Goal: Information Seeking & Learning: Check status

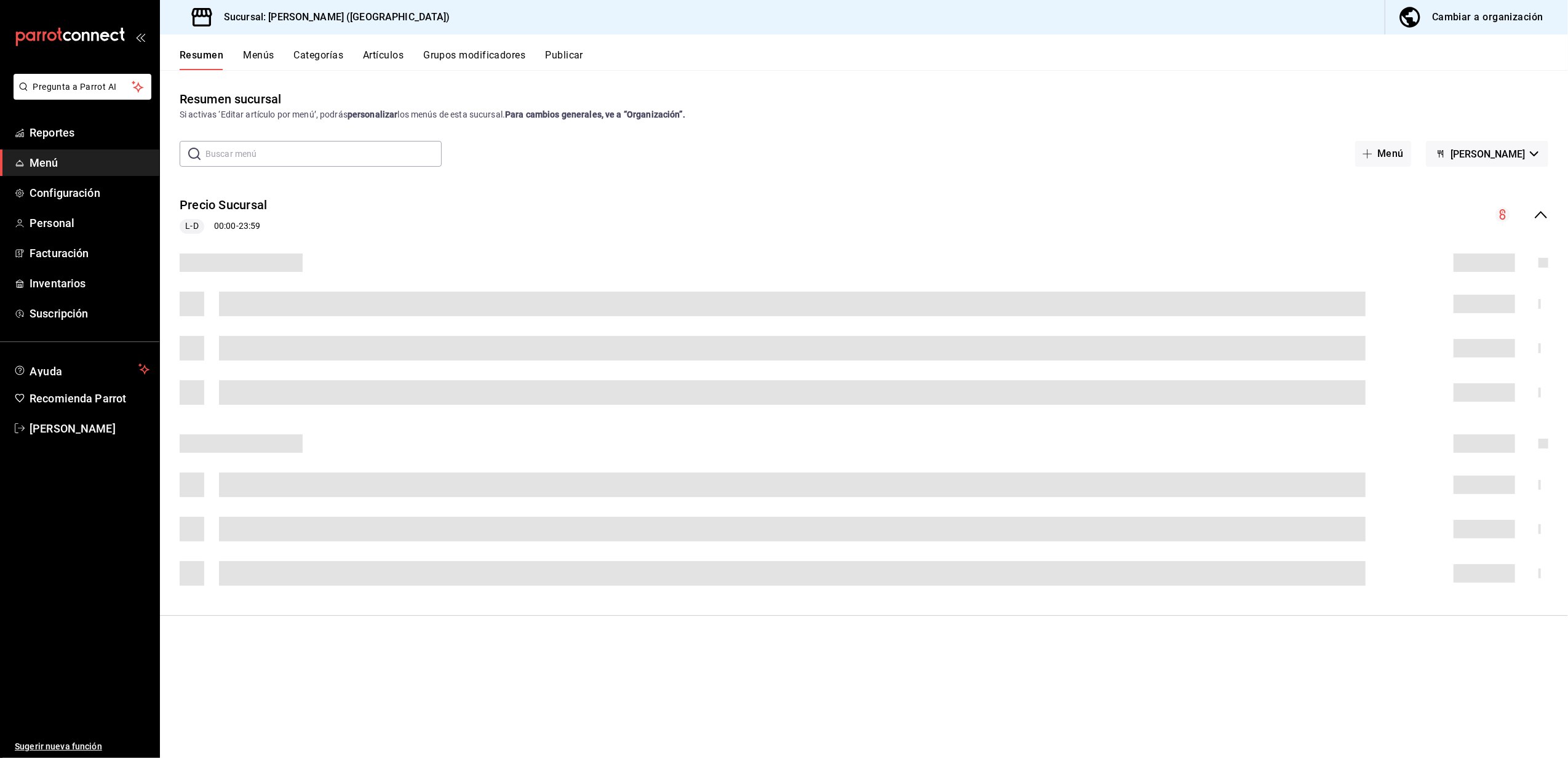
click at [58, 150] on link "Menú" at bounding box center [80, 163] width 160 height 27
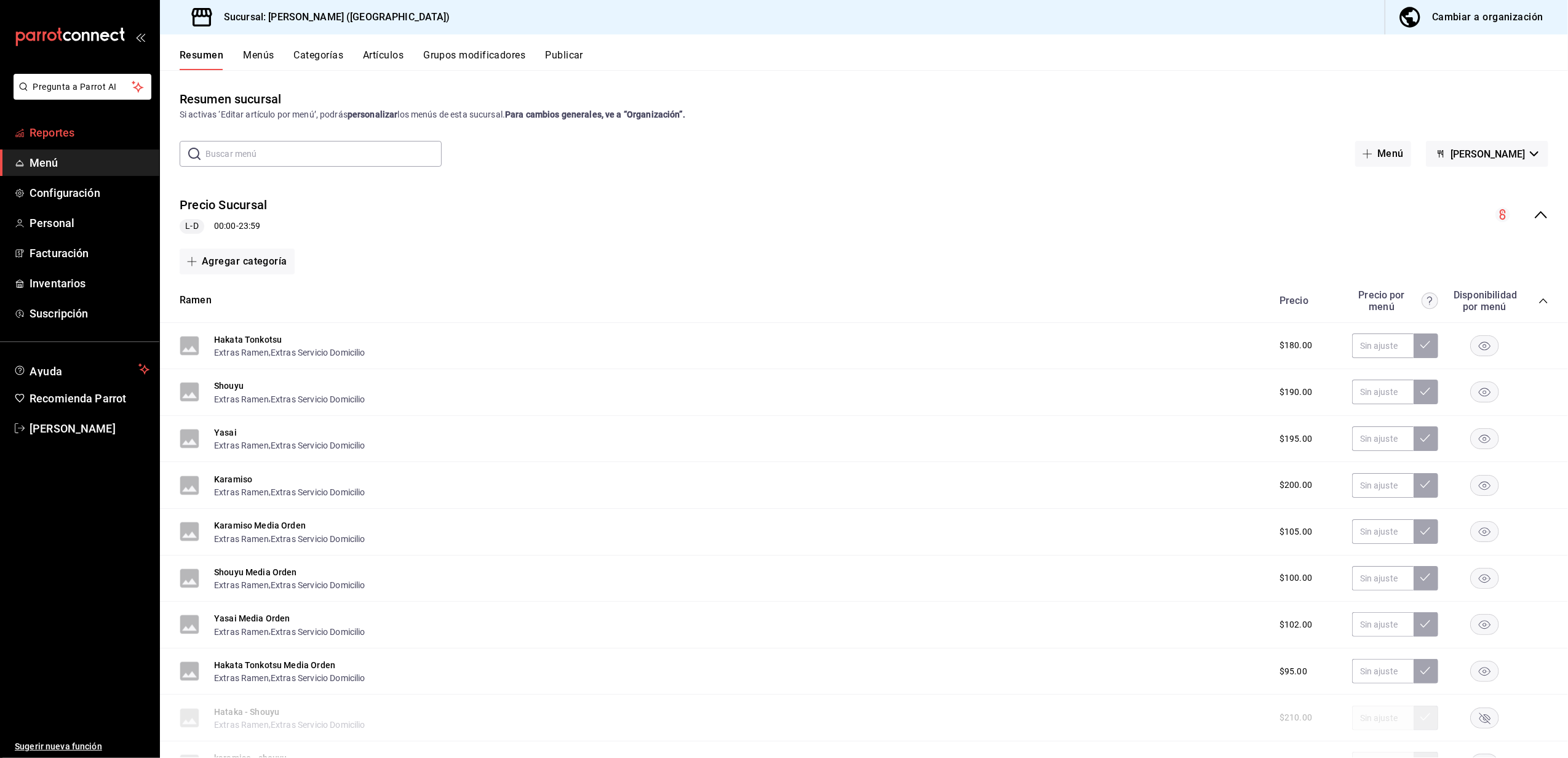
click at [64, 137] on span "Reportes" at bounding box center [89, 132] width 120 height 17
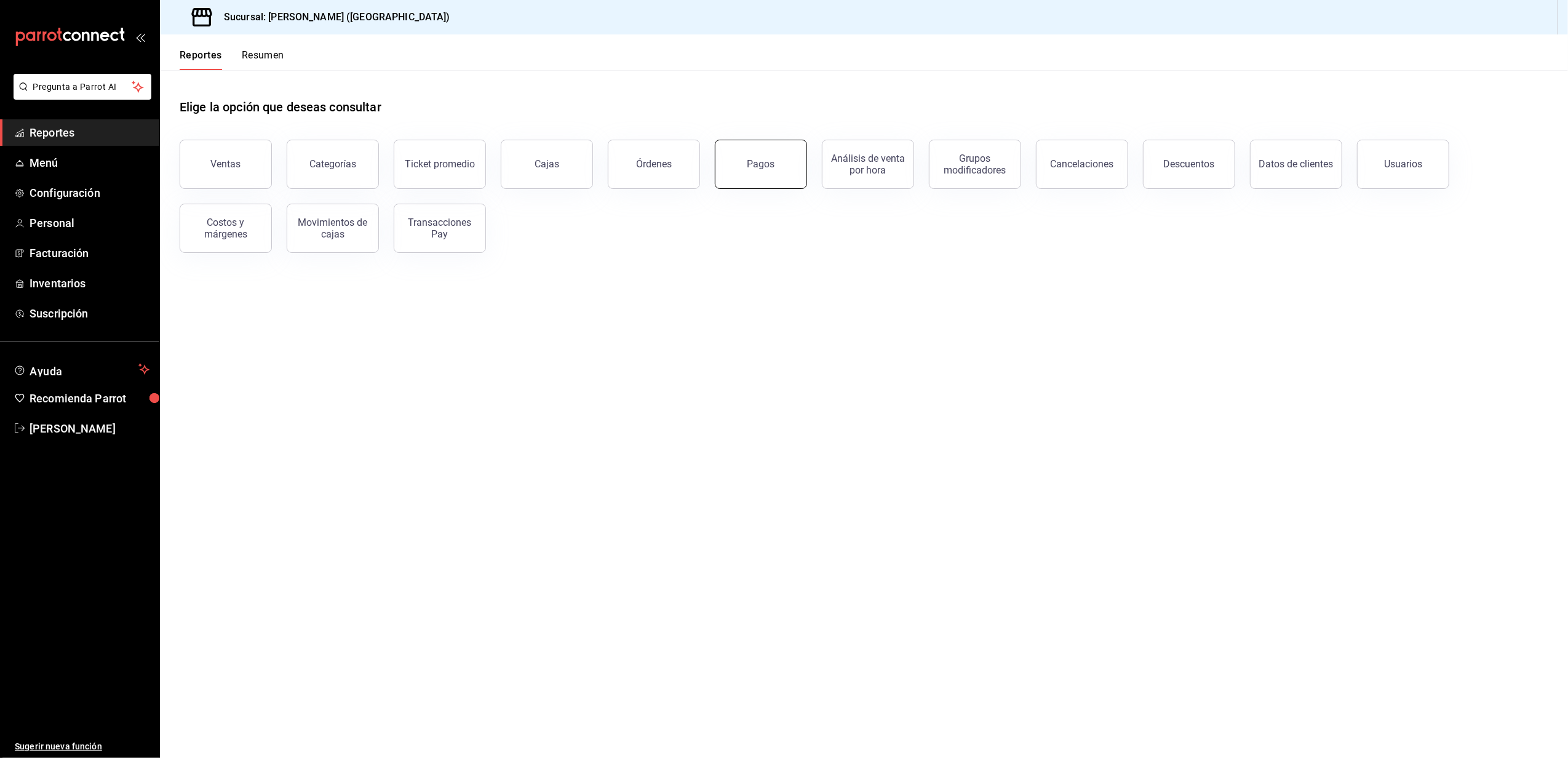
click at [777, 156] on button "Pagos" at bounding box center [761, 165] width 92 height 50
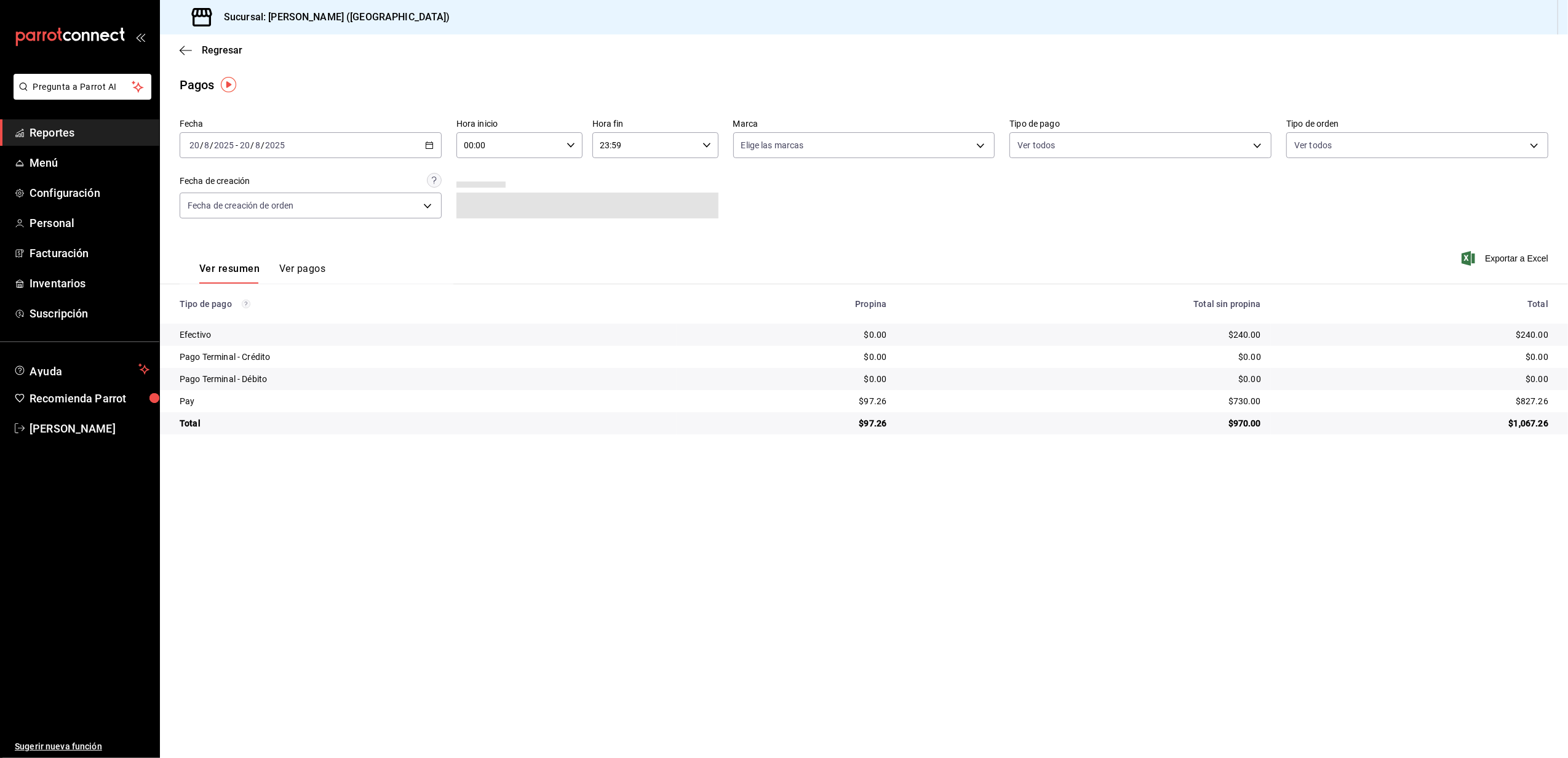
click at [330, 146] on div "[DATE] [DATE] - [DATE] [DATE]" at bounding box center [311, 145] width 262 height 26
click at [237, 313] on li "Rango de fechas" at bounding box center [238, 320] width 115 height 27
click at [407, 227] on abbr "1" at bounding box center [409, 227] width 4 height 9
click at [324, 143] on div "2025-08-01 1 / 8 / 2025 - 2025-08-01 1 / 8 / 2025" at bounding box center [311, 145] width 262 height 26
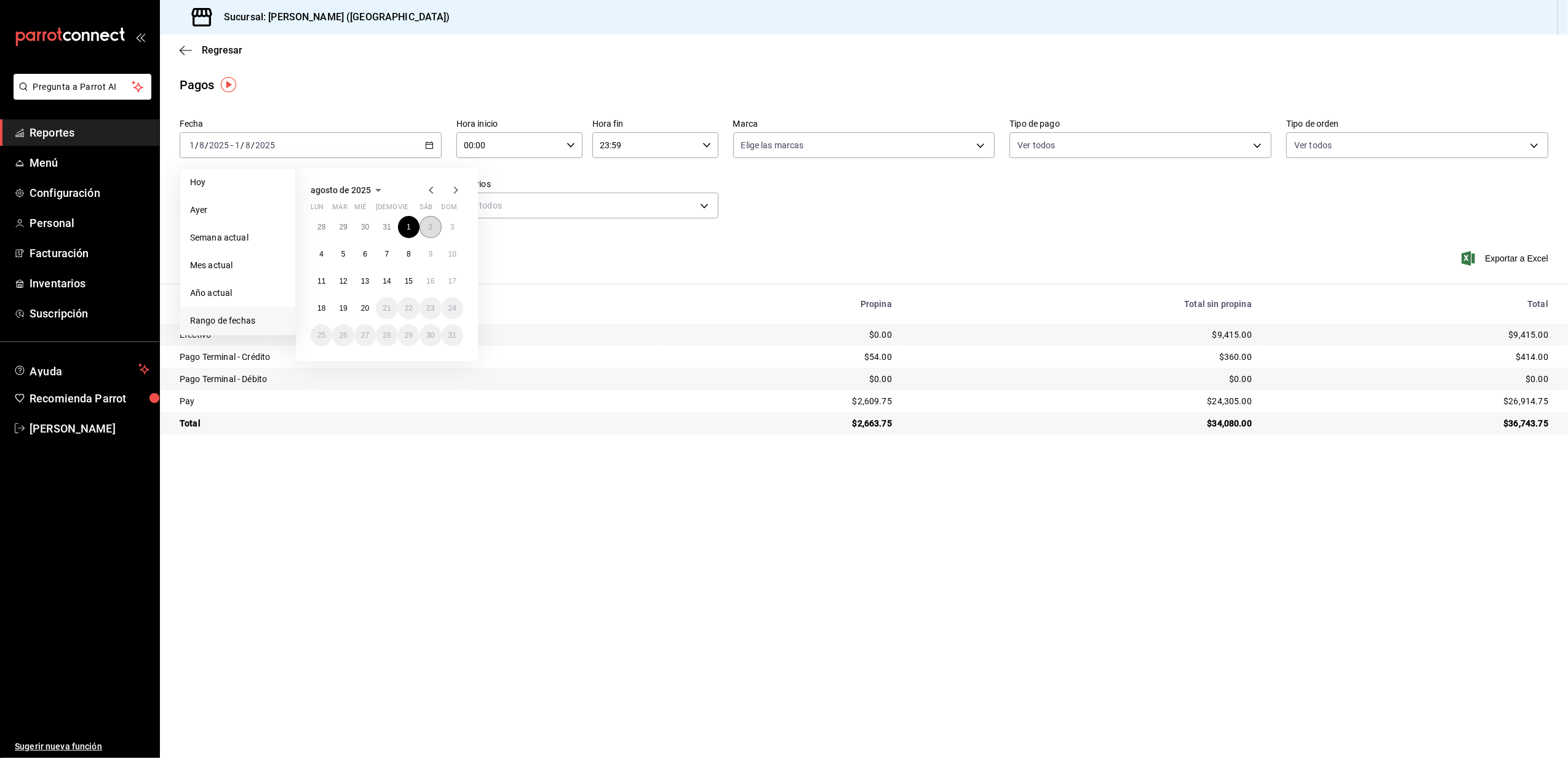
click at [433, 231] on button "2" at bounding box center [430, 227] width 21 height 22
click at [426, 141] on icon "button" at bounding box center [430, 145] width 9 height 9
click at [456, 228] on button "3" at bounding box center [452, 227] width 21 height 22
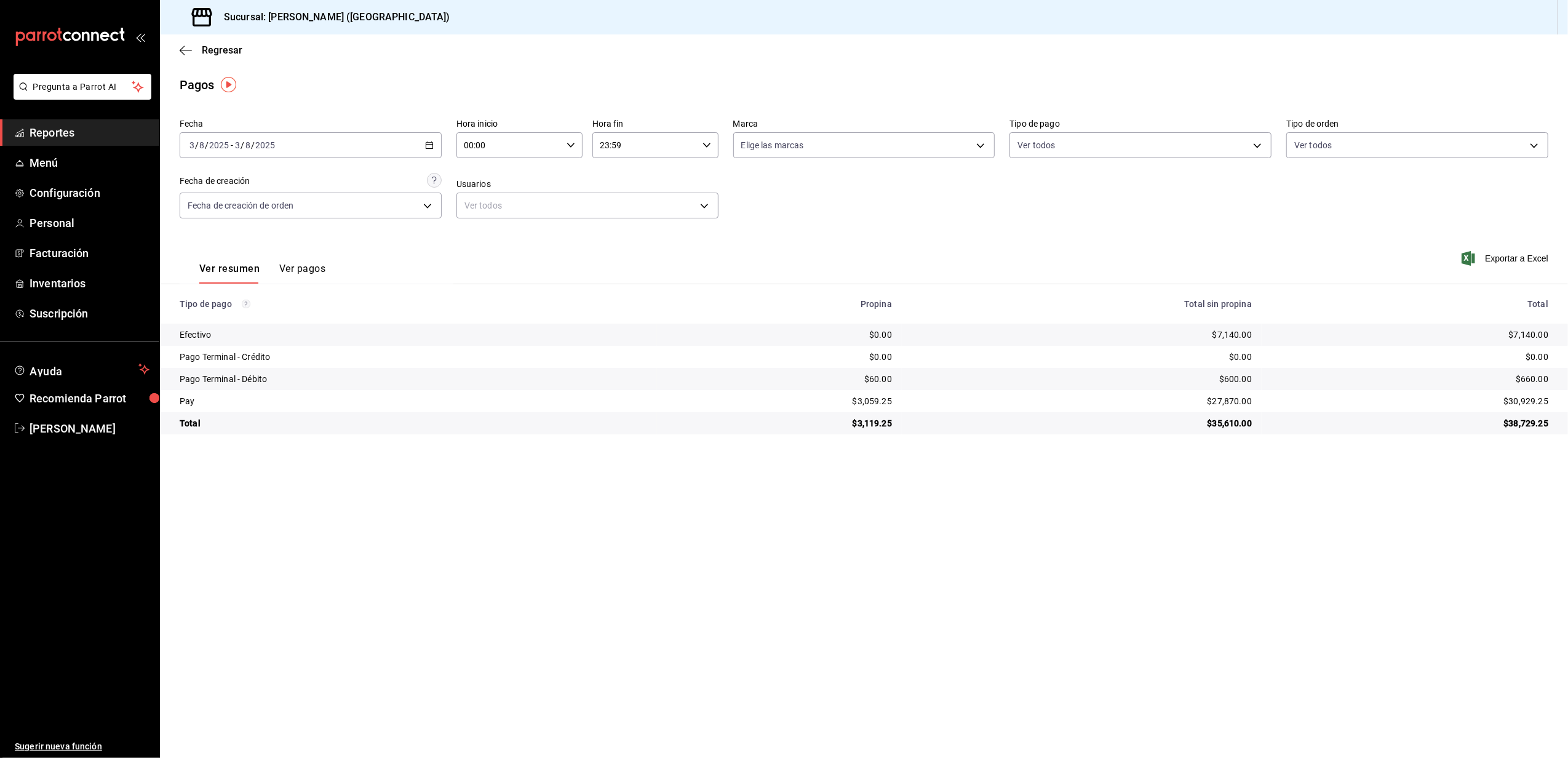
click at [325, 158] on div "[DATE] [DATE] - [DATE] [DATE]" at bounding box center [311, 145] width 262 height 26
click at [431, 231] on button "2" at bounding box center [430, 227] width 21 height 22
click at [306, 140] on div "[DATE] [DATE] - [DATE] [DATE]" at bounding box center [311, 145] width 262 height 26
click at [346, 253] on button "5" at bounding box center [343, 254] width 21 height 22
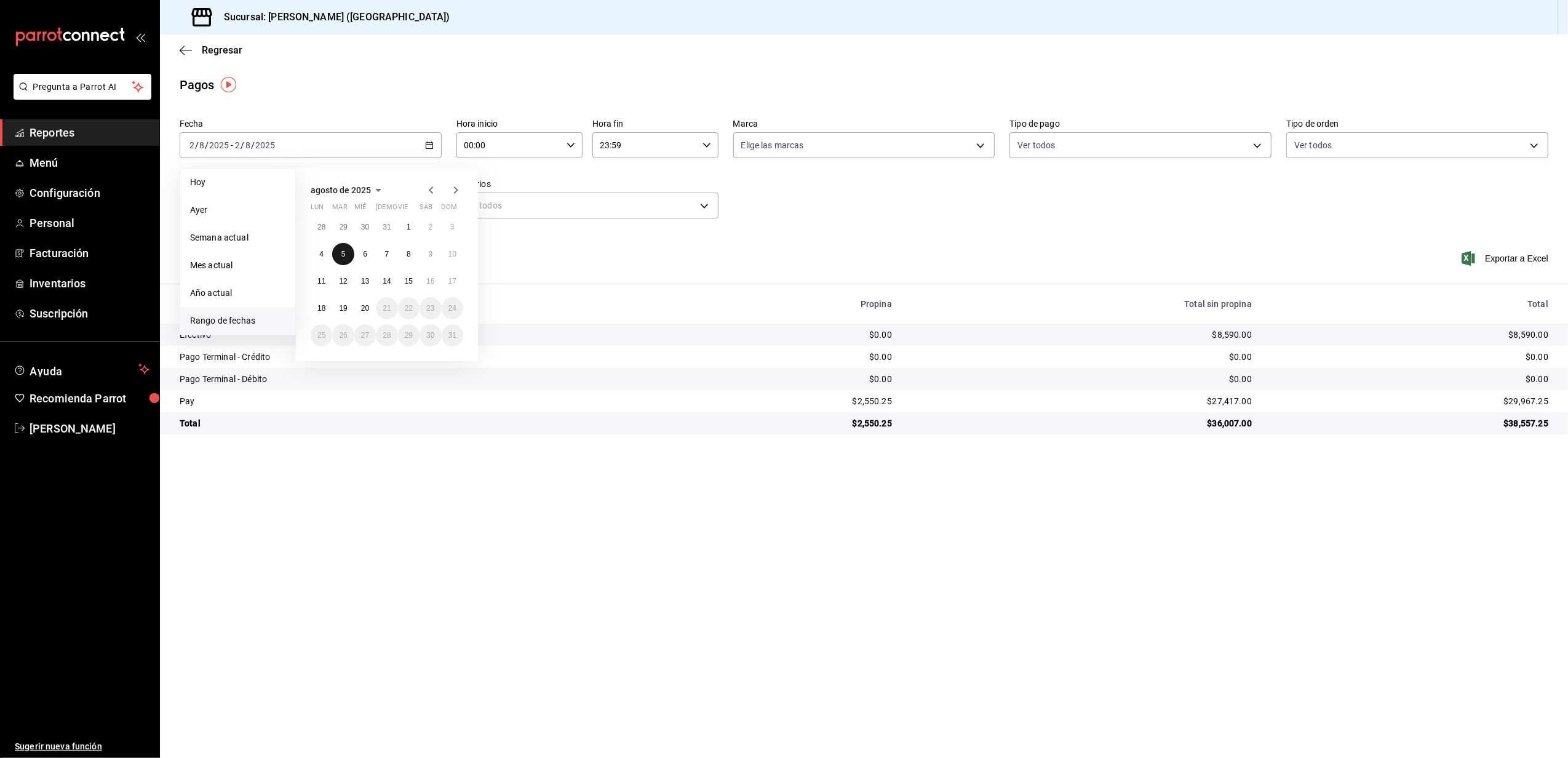
click at [346, 253] on button "5" at bounding box center [343, 254] width 21 height 22
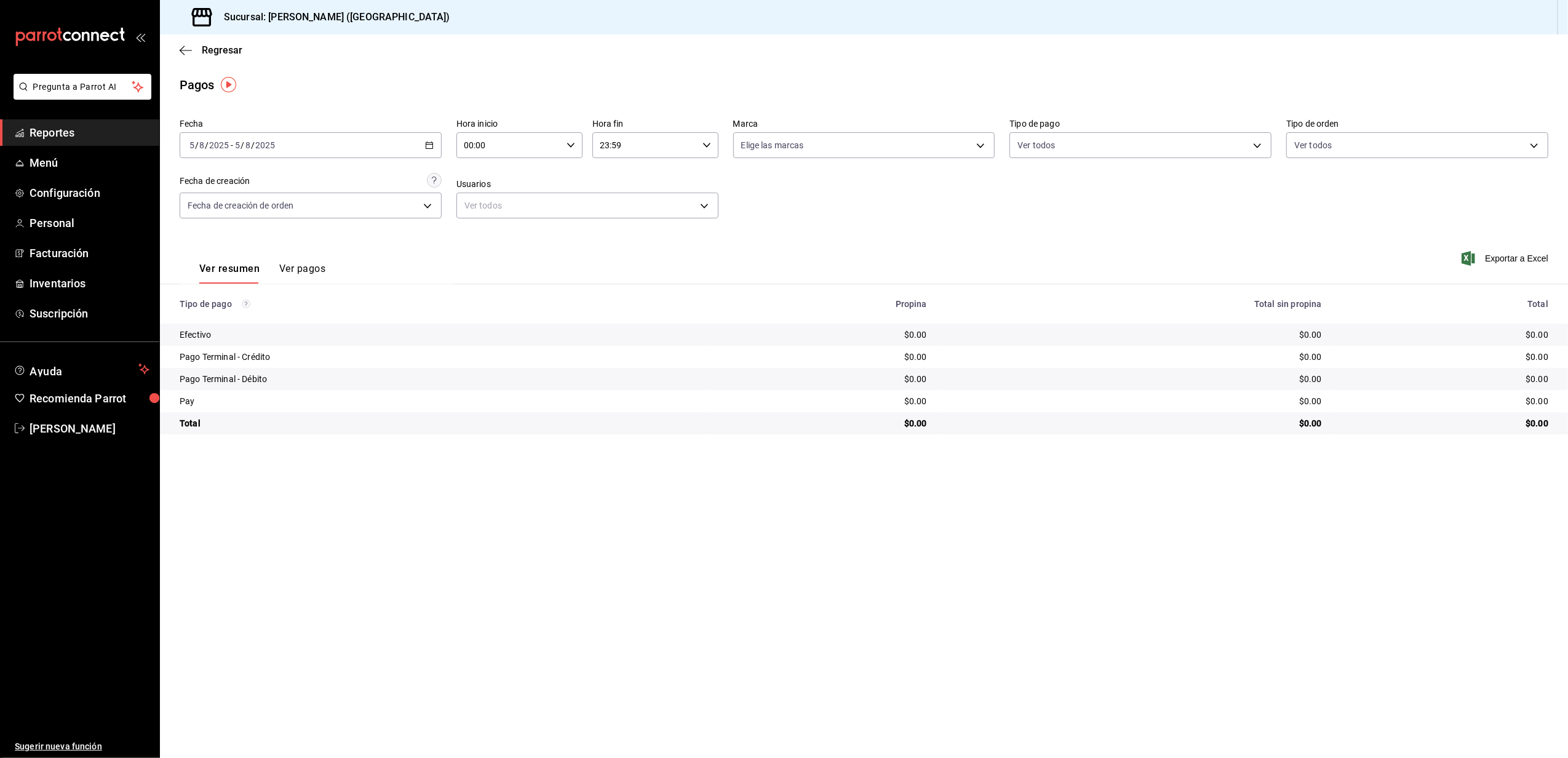
click at [353, 152] on div "2025-08-05 5 / 8 / 2025 - 2025-08-05 5 / 8 / 2025" at bounding box center [311, 145] width 262 height 26
click at [372, 250] on button "6" at bounding box center [365, 254] width 21 height 22
click at [371, 166] on div "Fecha 2025-08-06 6 / 8 / 2025 - 2025-08-06 6 / 8 / 2025 Hora inicio 00:00 Hora …" at bounding box center [864, 173] width 1369 height 120
click at [368, 146] on div "2025-08-06 6 / 8 / 2025 - 2025-08-06 6 / 8 / 2025" at bounding box center [311, 145] width 262 height 26
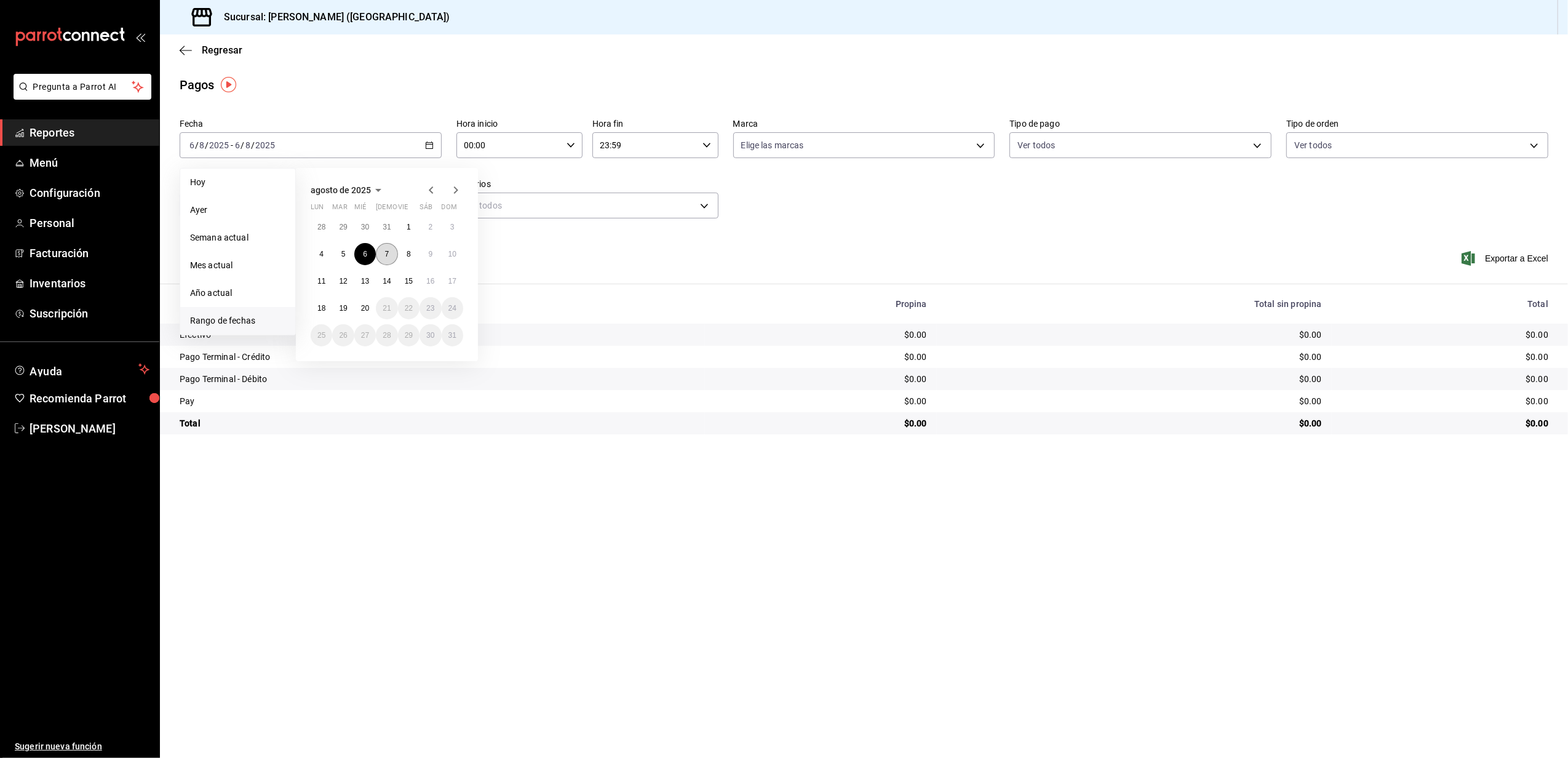
click at [391, 254] on button "7" at bounding box center [386, 254] width 21 height 22
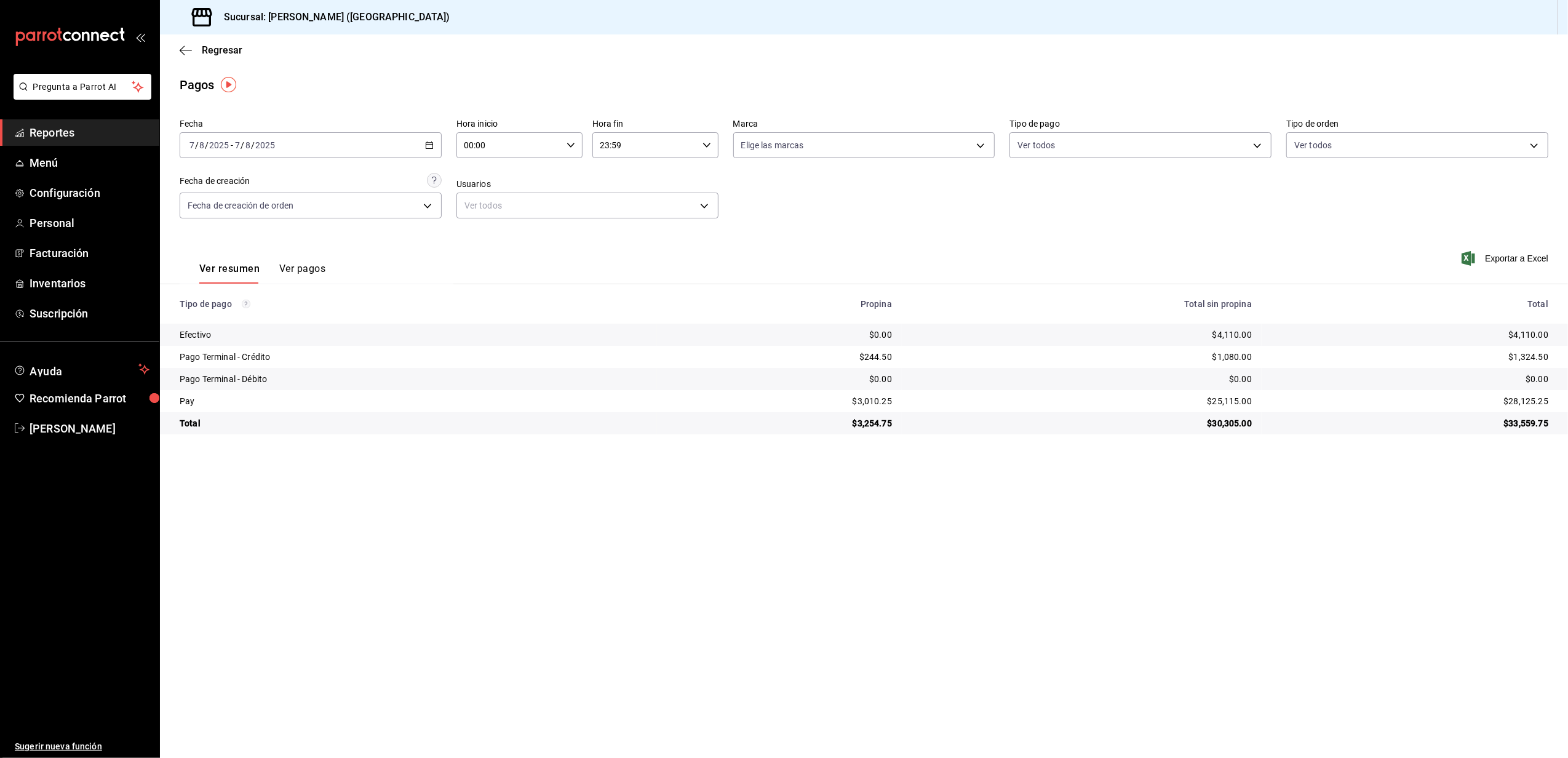
click at [237, 140] on input "7" at bounding box center [237, 145] width 6 height 10
click at [411, 258] on button "8" at bounding box center [409, 254] width 21 height 22
click at [422, 145] on div "[DATE] [DATE] - [DATE] [DATE]" at bounding box center [311, 145] width 262 height 26
click at [429, 158] on div "[DATE] [DATE] - [DATE] [DATE]" at bounding box center [311, 145] width 262 height 26
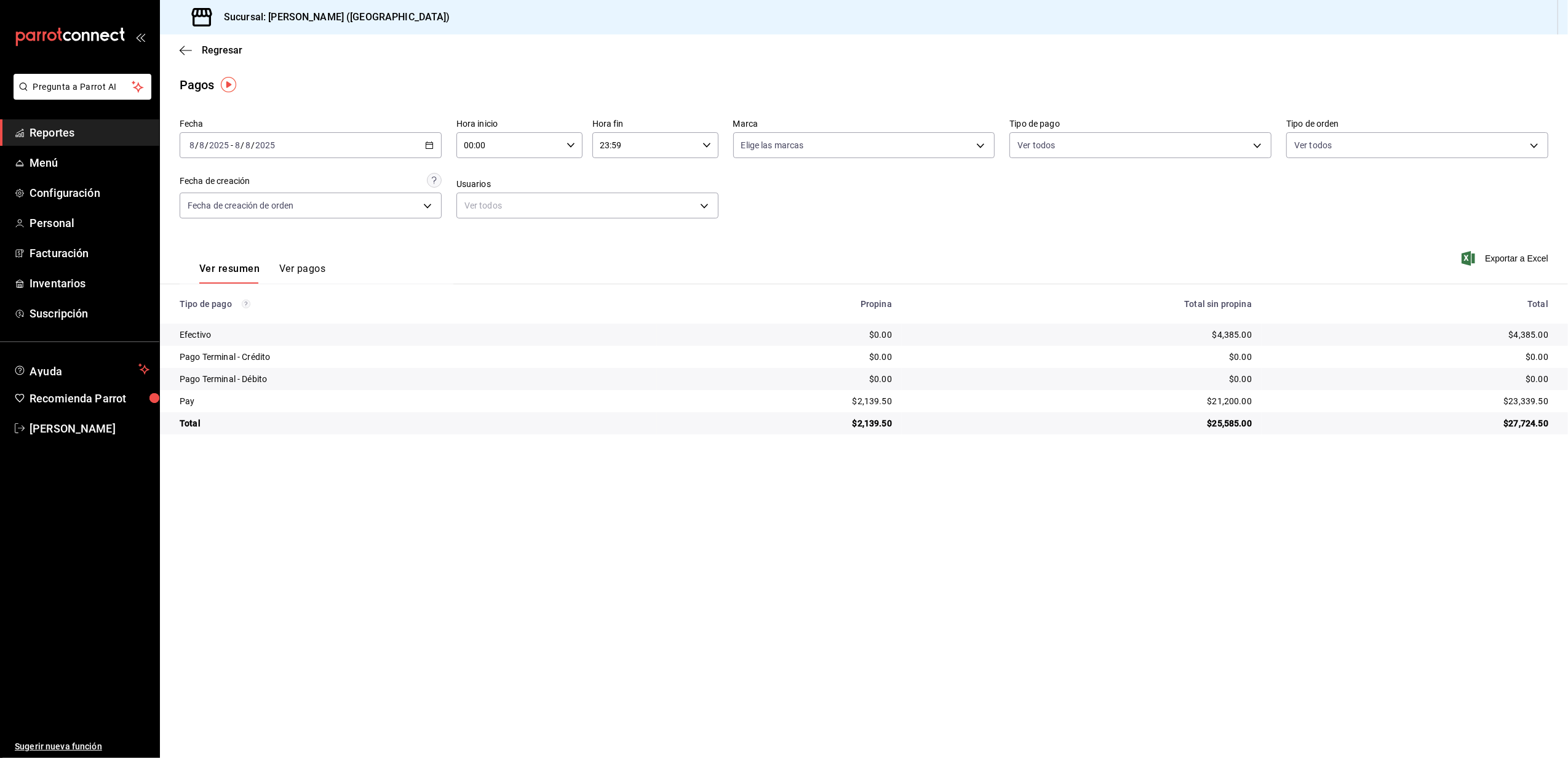
click at [379, 150] on div "[DATE] [DATE] - [DATE] [DATE]" at bounding box center [311, 145] width 262 height 26
click at [425, 254] on button "9" at bounding box center [430, 254] width 21 height 22
click at [326, 136] on div "[DATE] [DATE] - [DATE] [DATE]" at bounding box center [311, 145] width 262 height 26
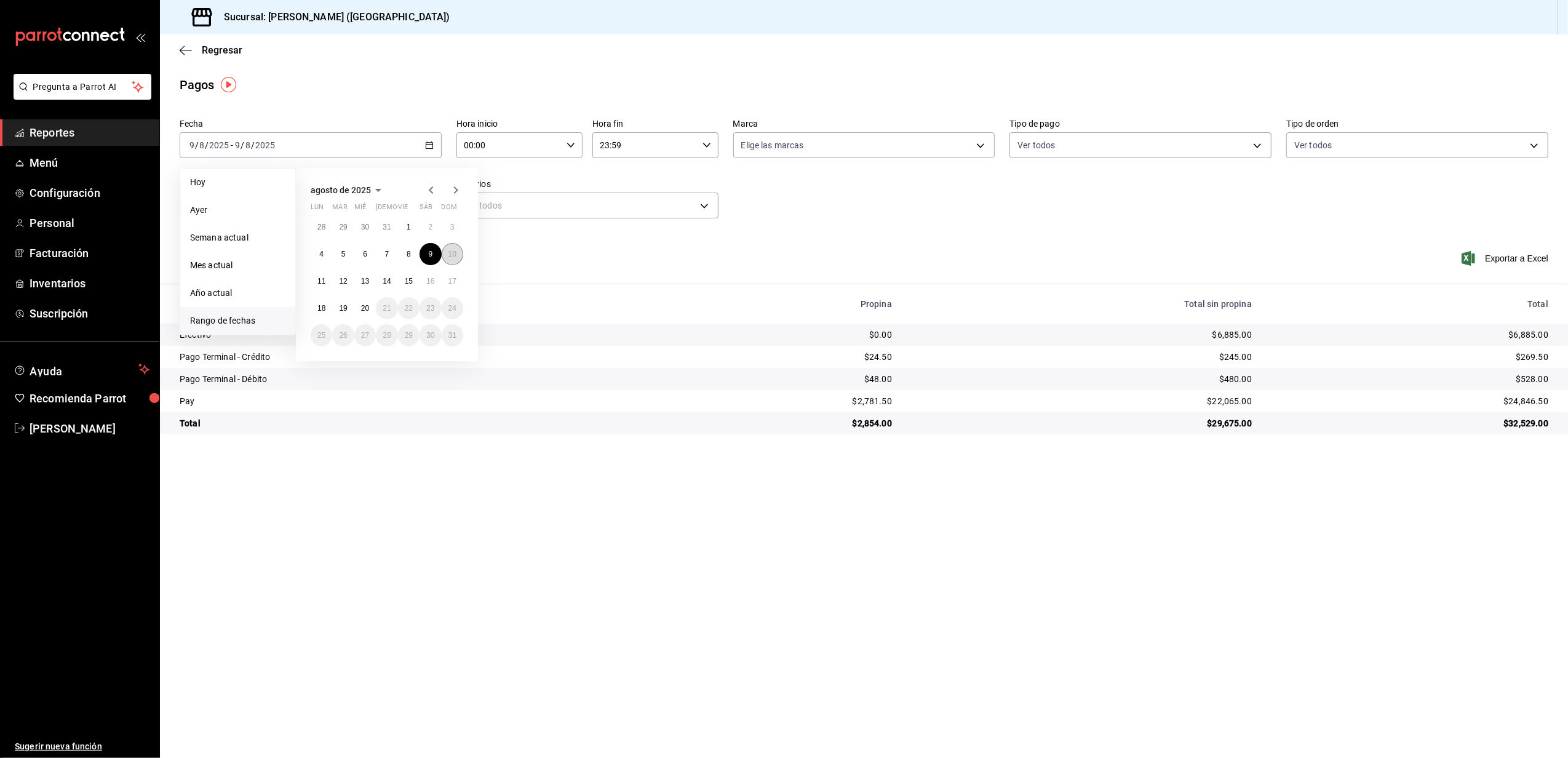
click at [461, 250] on button "10" at bounding box center [452, 254] width 21 height 22
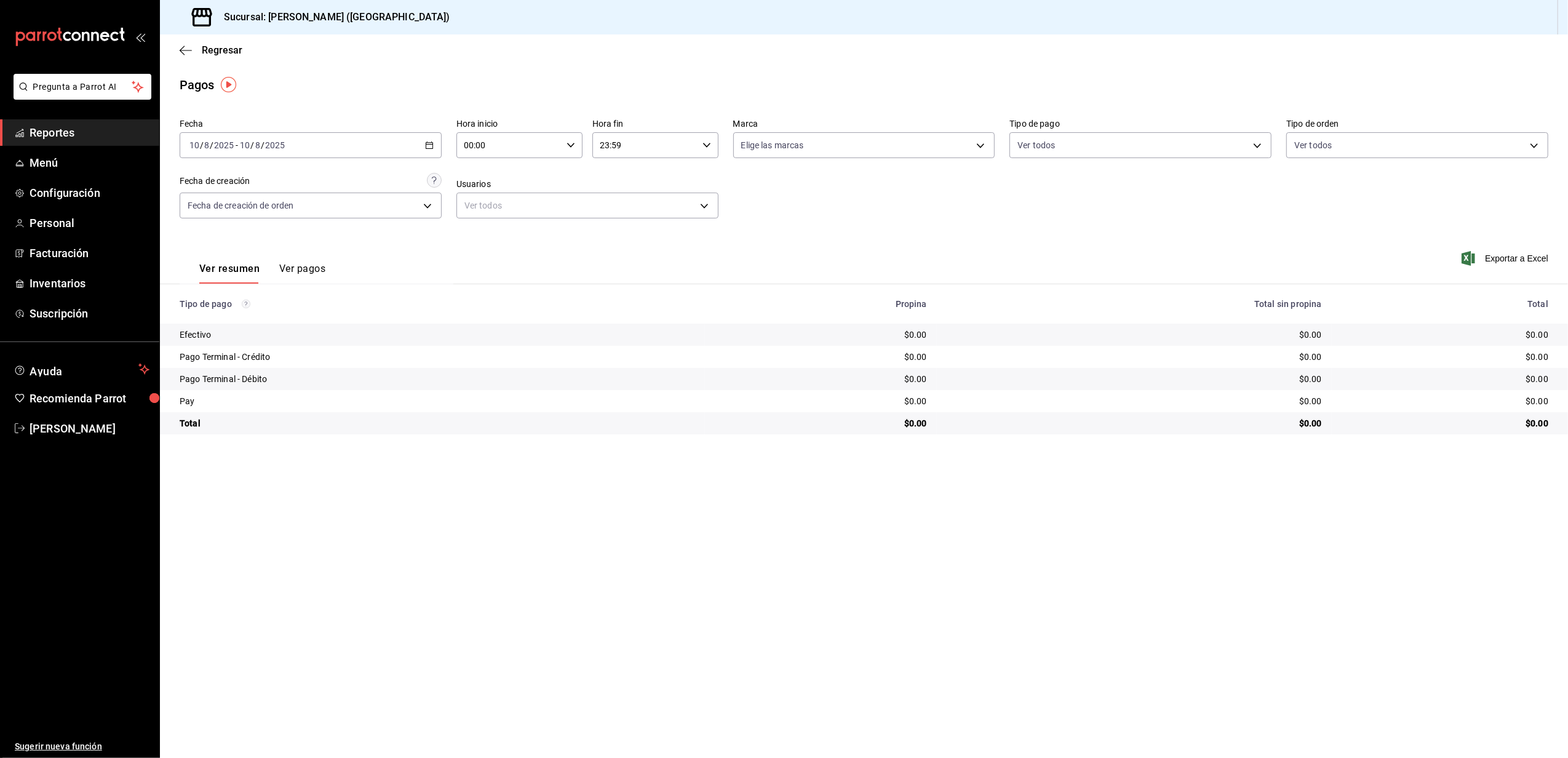
click at [387, 144] on div "2025-08-10 10 / 8 / 2025 - 2025-08-10 10 / 8 / 2025" at bounding box center [311, 145] width 262 height 26
click at [323, 278] on abbr "11" at bounding box center [321, 281] width 8 height 9
click at [302, 151] on div "2025-08-11 11 / 8 / 2025 - 2025-08-11 11 / 8 / 2025" at bounding box center [311, 145] width 262 height 26
click at [339, 285] on abbr "12" at bounding box center [342, 281] width 8 height 9
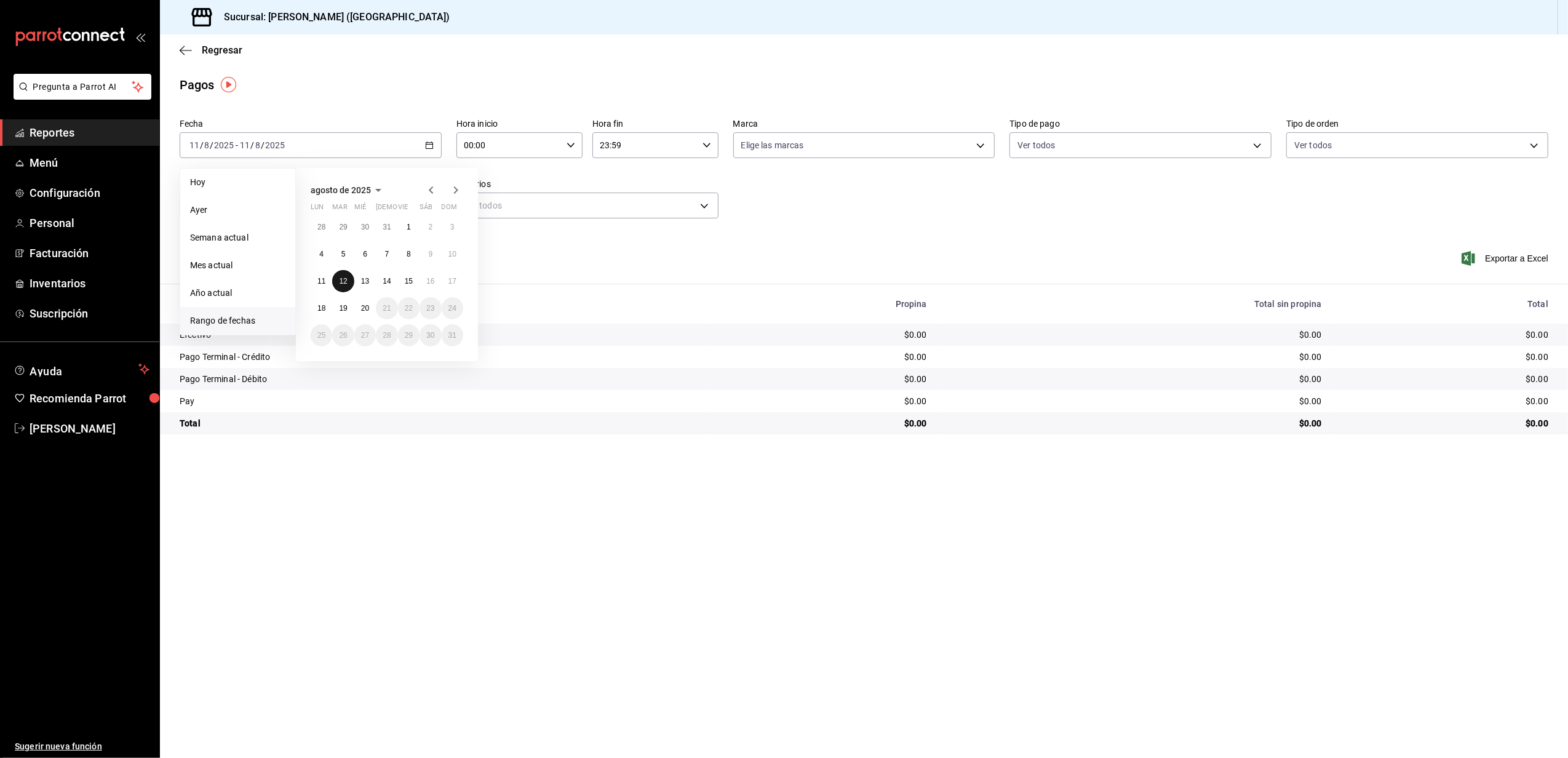
click at [339, 285] on abbr "12" at bounding box center [342, 281] width 8 height 9
click at [353, 141] on div "2025-08-12 12 / 8 / 2025 - 2025-08-12 12 / 8 / 2025" at bounding box center [311, 145] width 262 height 26
click at [362, 273] on button "13" at bounding box center [365, 281] width 21 height 22
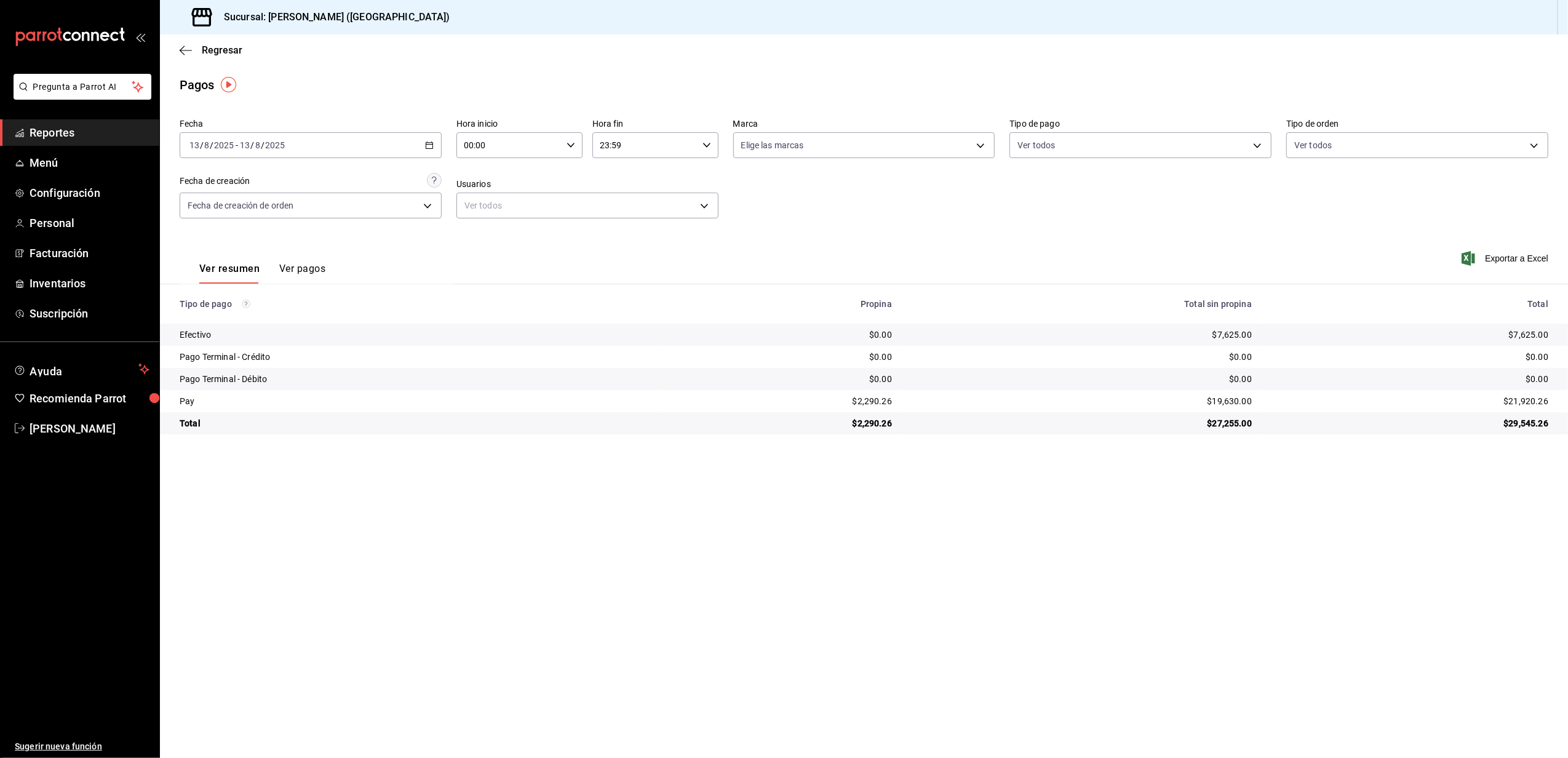
click at [328, 137] on div "2025-08-13 13 / 8 / 2025 - 2025-08-13 13 / 8 / 2025" at bounding box center [311, 145] width 262 height 26
click at [429, 144] on icon "button" at bounding box center [430, 145] width 9 height 9
click at [372, 144] on div "2025-08-13 13 / 8 / 2025 - 2025-08-13 13 / 8 / 2025" at bounding box center [311, 145] width 262 height 26
click at [387, 281] on abbr "14" at bounding box center [386, 281] width 8 height 9
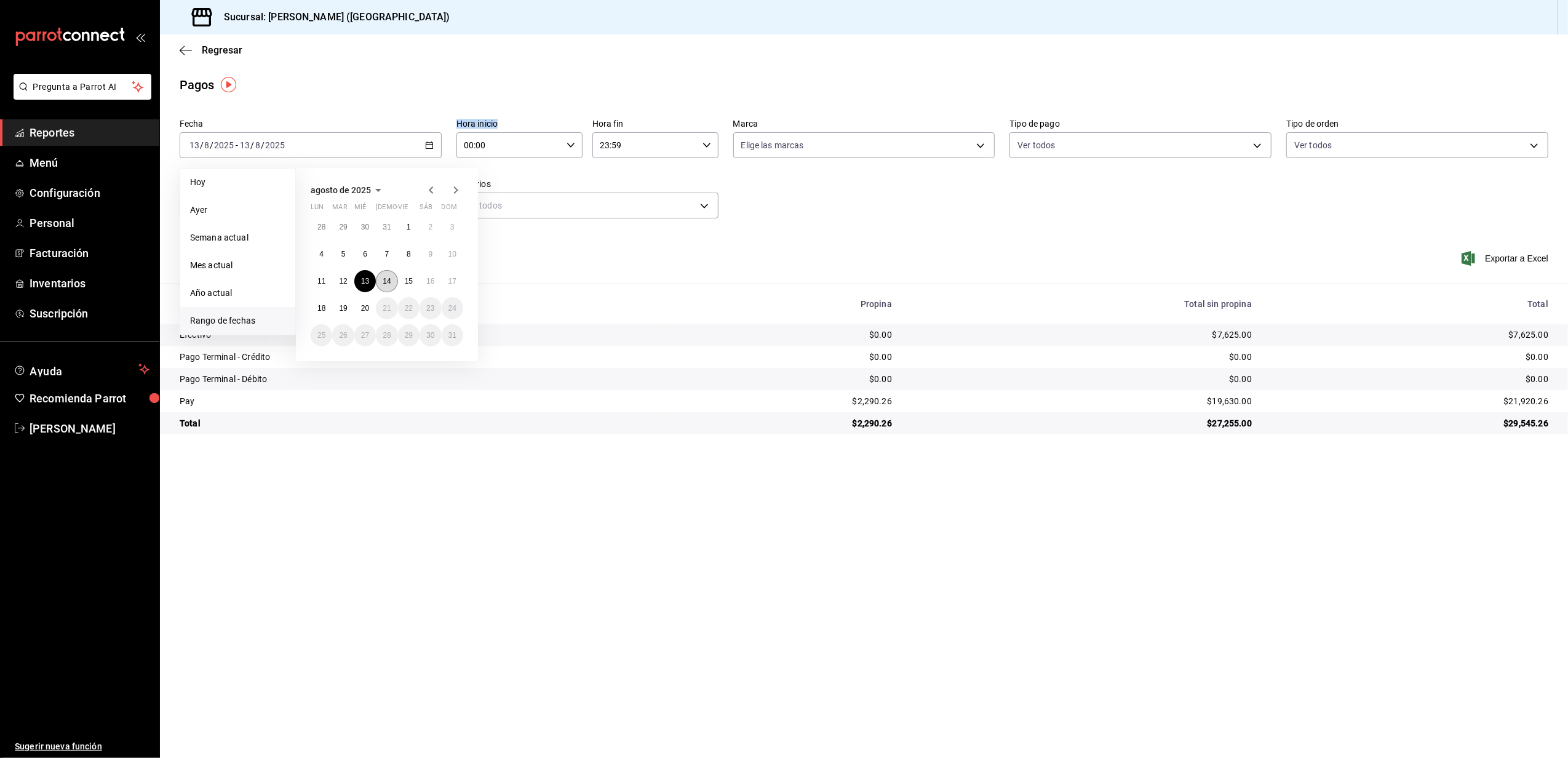
click at [387, 281] on abbr "14" at bounding box center [386, 281] width 8 height 9
click at [1196, 337] on div "$5,975.00" at bounding box center [1082, 335] width 340 height 12
click at [209, 153] on div "2025-08-14 14 / 8 / 2025 - 2025-08-14 14 / 8 / 2025" at bounding box center [311, 145] width 262 height 26
click at [361, 281] on abbr "13" at bounding box center [364, 281] width 8 height 9
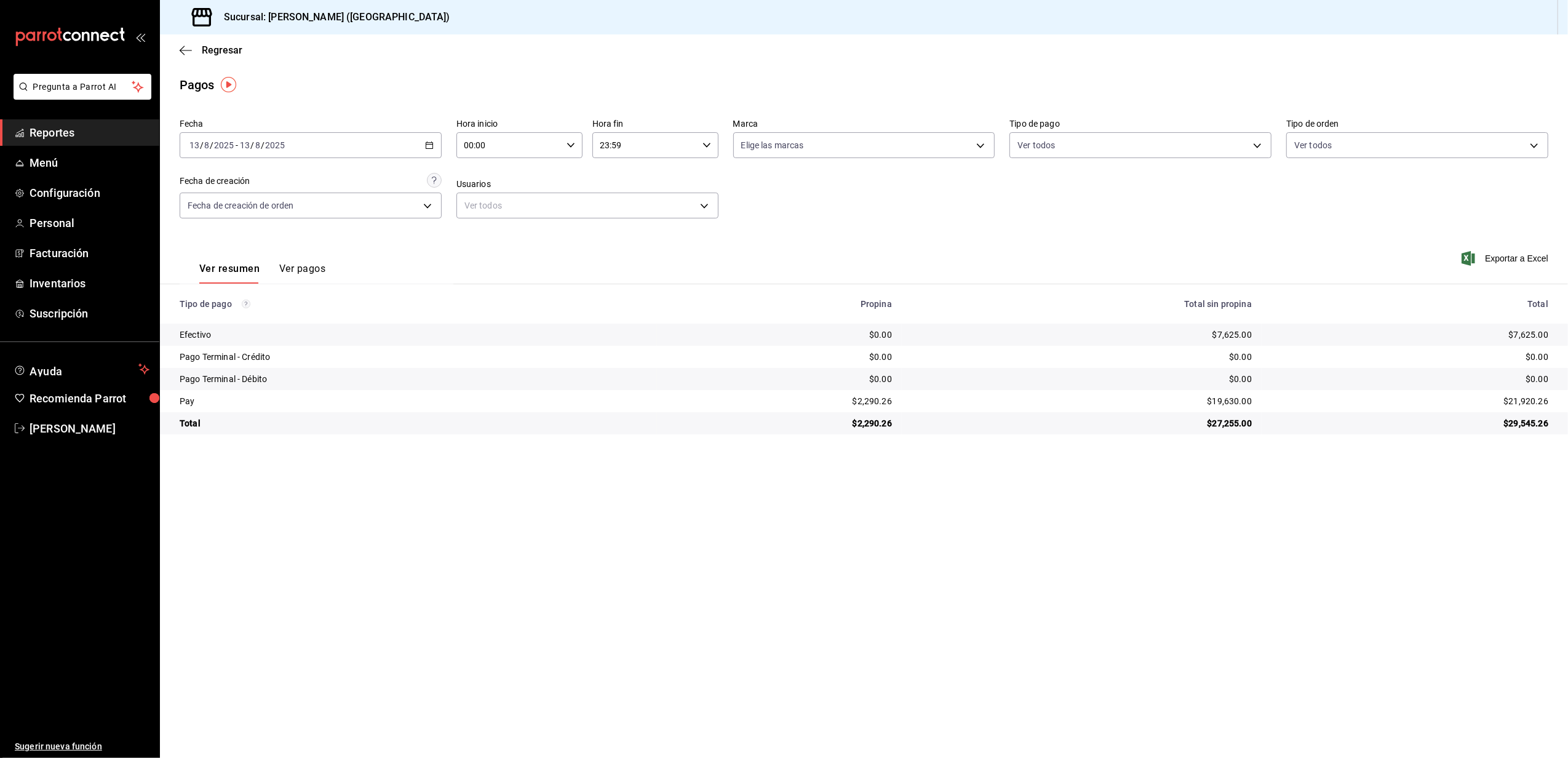
click at [339, 124] on label "Fecha" at bounding box center [311, 124] width 262 height 9
click at [338, 136] on div "2025-08-13 13 / 8 / 2025 - 2025-08-13 13 / 8 / 2025" at bounding box center [311, 145] width 262 height 26
click at [417, 153] on div "2025-08-13 13 / 8 / 2025 - 2025-08-13 13 / 8 / 2025" at bounding box center [311, 145] width 262 height 26
click at [410, 283] on abbr "15" at bounding box center [409, 281] width 8 height 9
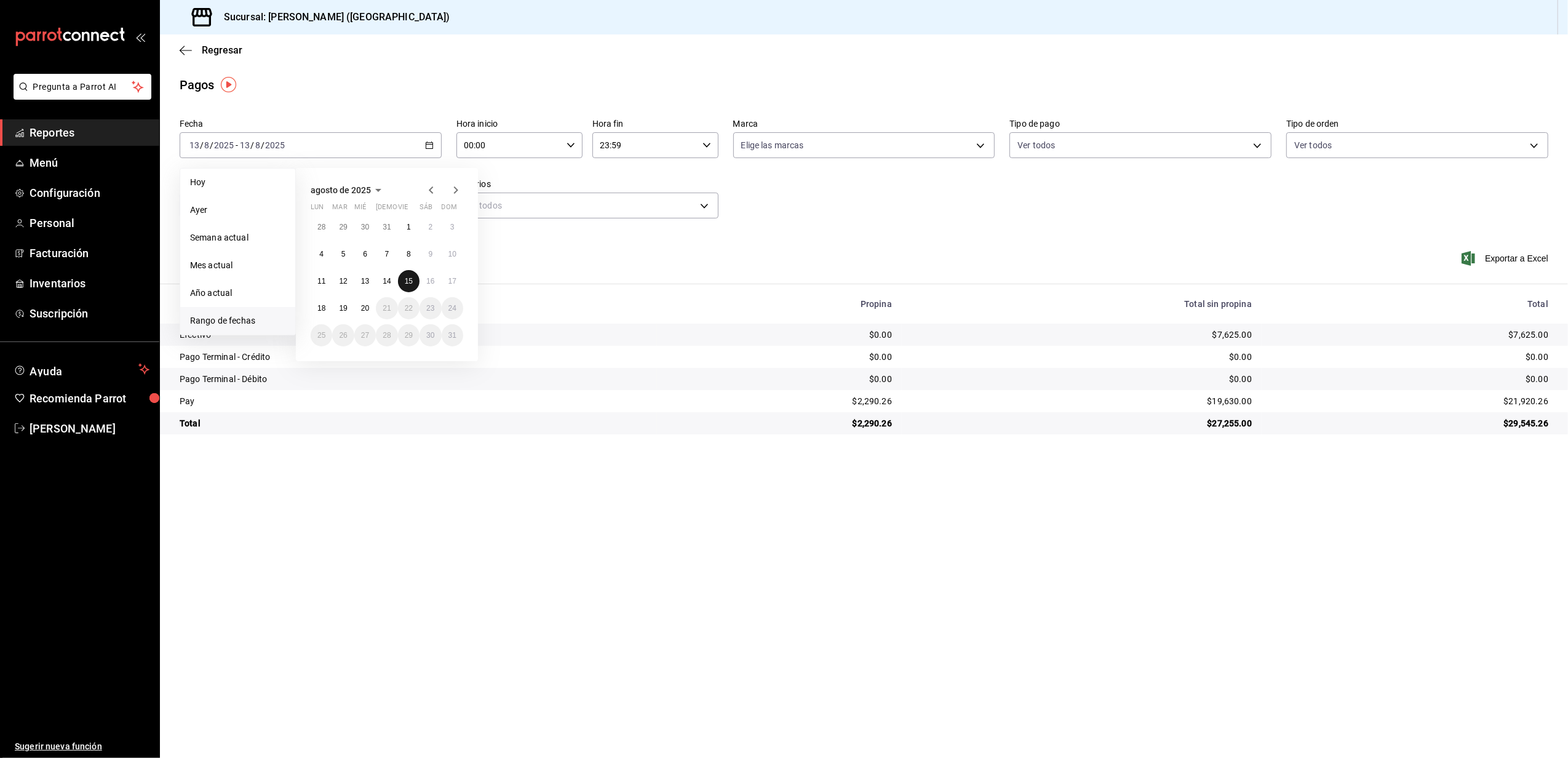
click at [410, 283] on abbr "15" at bounding box center [409, 281] width 8 height 9
click at [359, 148] on div "2025-08-15 15 / 8 / 2025 - 2025-08-15 15 / 8 / 2025" at bounding box center [311, 145] width 262 height 26
click at [425, 284] on button "16" at bounding box center [430, 281] width 21 height 22
click at [349, 148] on div "2025-08-16 16 / 8 / 2025 - 2025-08-16 16 / 8 / 2025" at bounding box center [311, 145] width 262 height 26
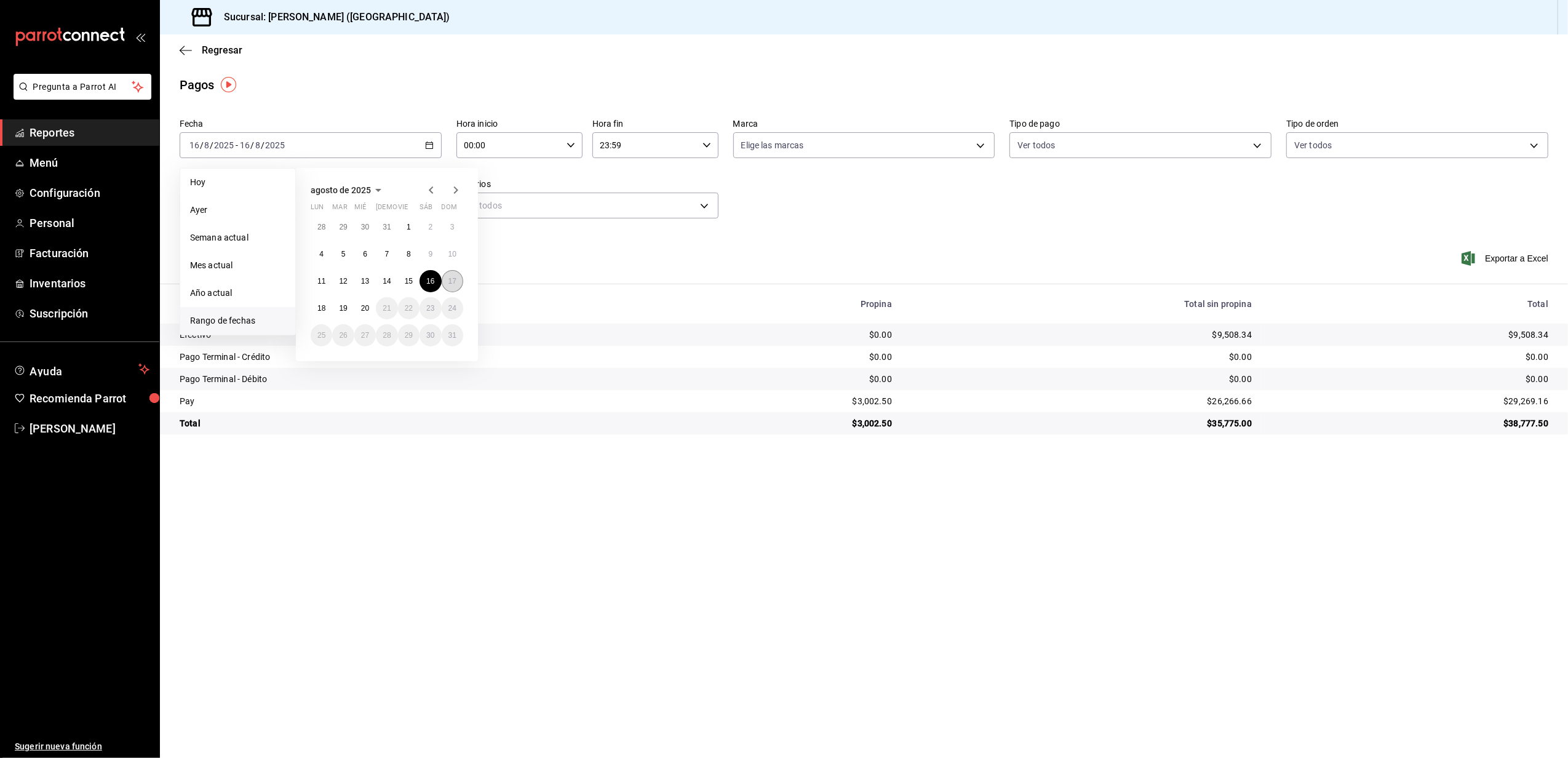
click at [456, 277] on abbr "17" at bounding box center [452, 281] width 8 height 9
click at [371, 133] on div "2025-08-17 17 / 8 / 2025 - 2025-08-17 17 / 8 / 2025" at bounding box center [311, 145] width 262 height 26
click at [313, 311] on button "18" at bounding box center [321, 308] width 21 height 22
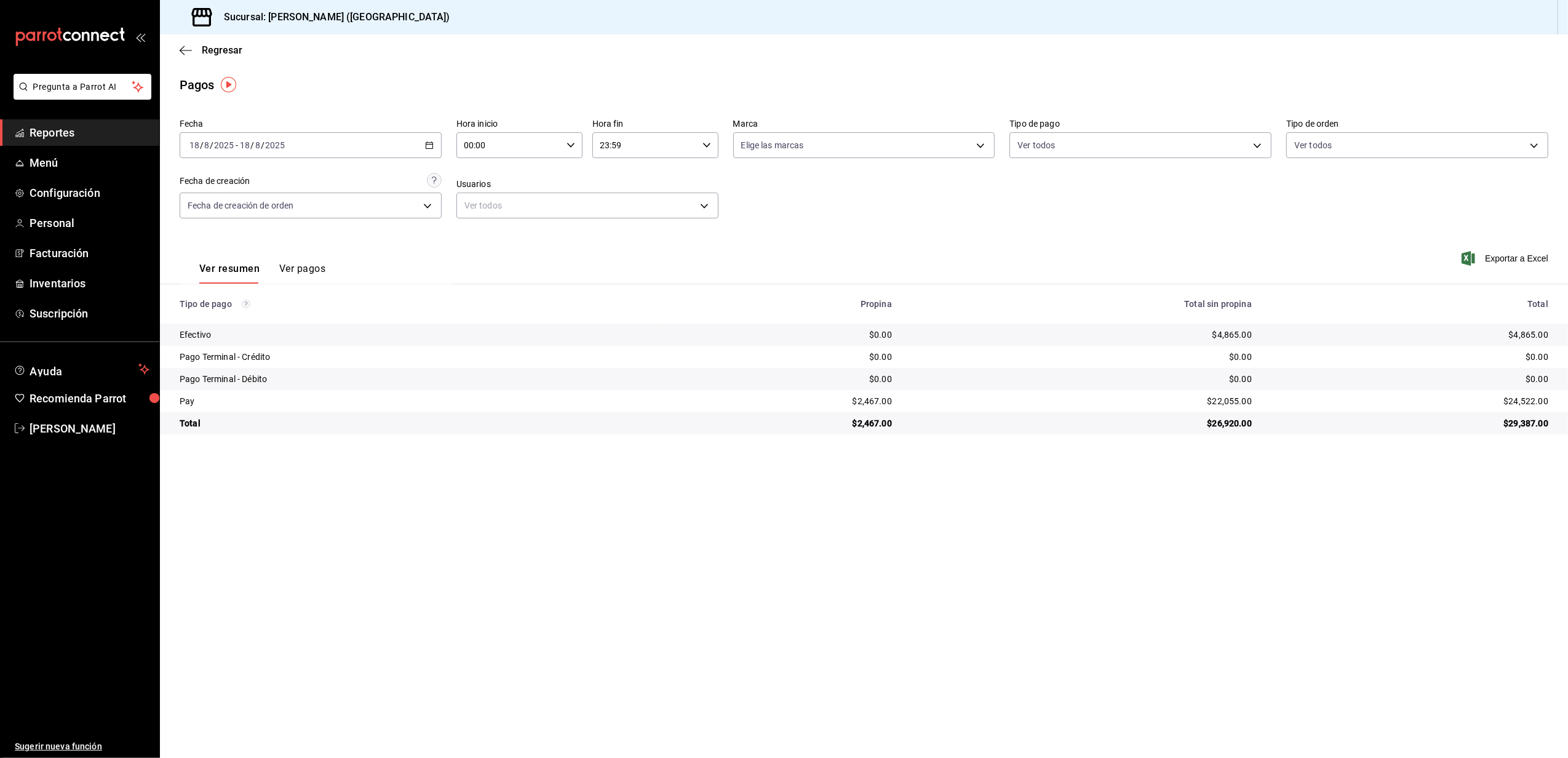
click at [355, 132] on div "[DATE] [DATE] - [DATE] [DATE]" at bounding box center [311, 145] width 262 height 26
click at [453, 288] on button "17" at bounding box center [452, 281] width 21 height 22
click at [454, 288] on button "17" at bounding box center [452, 281] width 21 height 22
click at [1220, 337] on div "$6,690.00" at bounding box center [1082, 335] width 340 height 12
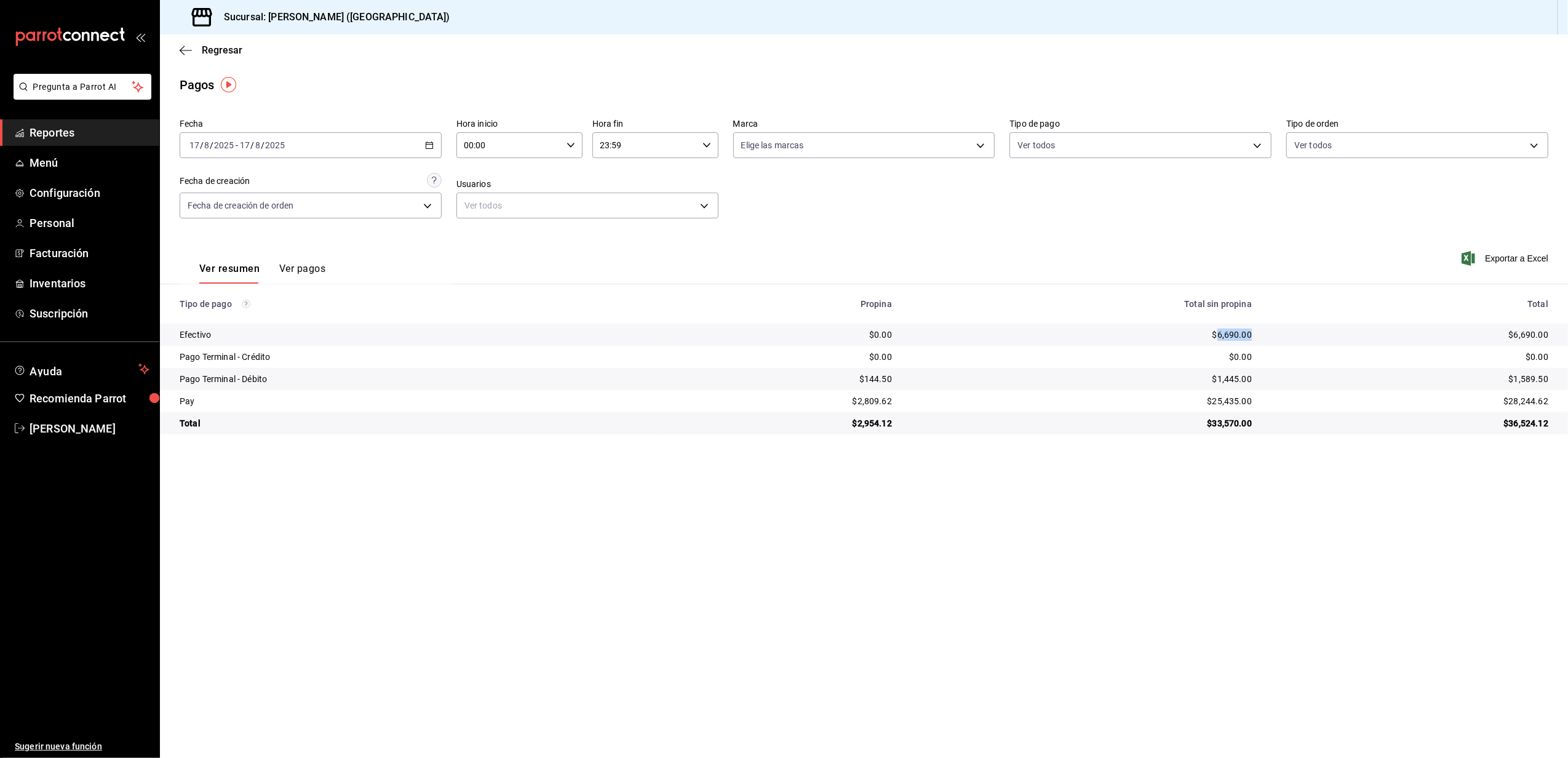
copy div "6,690.00"
click at [393, 144] on div "2025-08-17 17 / 8 / 2025 - 2025-08-17 17 / 8 / 2025" at bounding box center [311, 145] width 262 height 26
click at [456, 247] on button "10" at bounding box center [452, 254] width 21 height 22
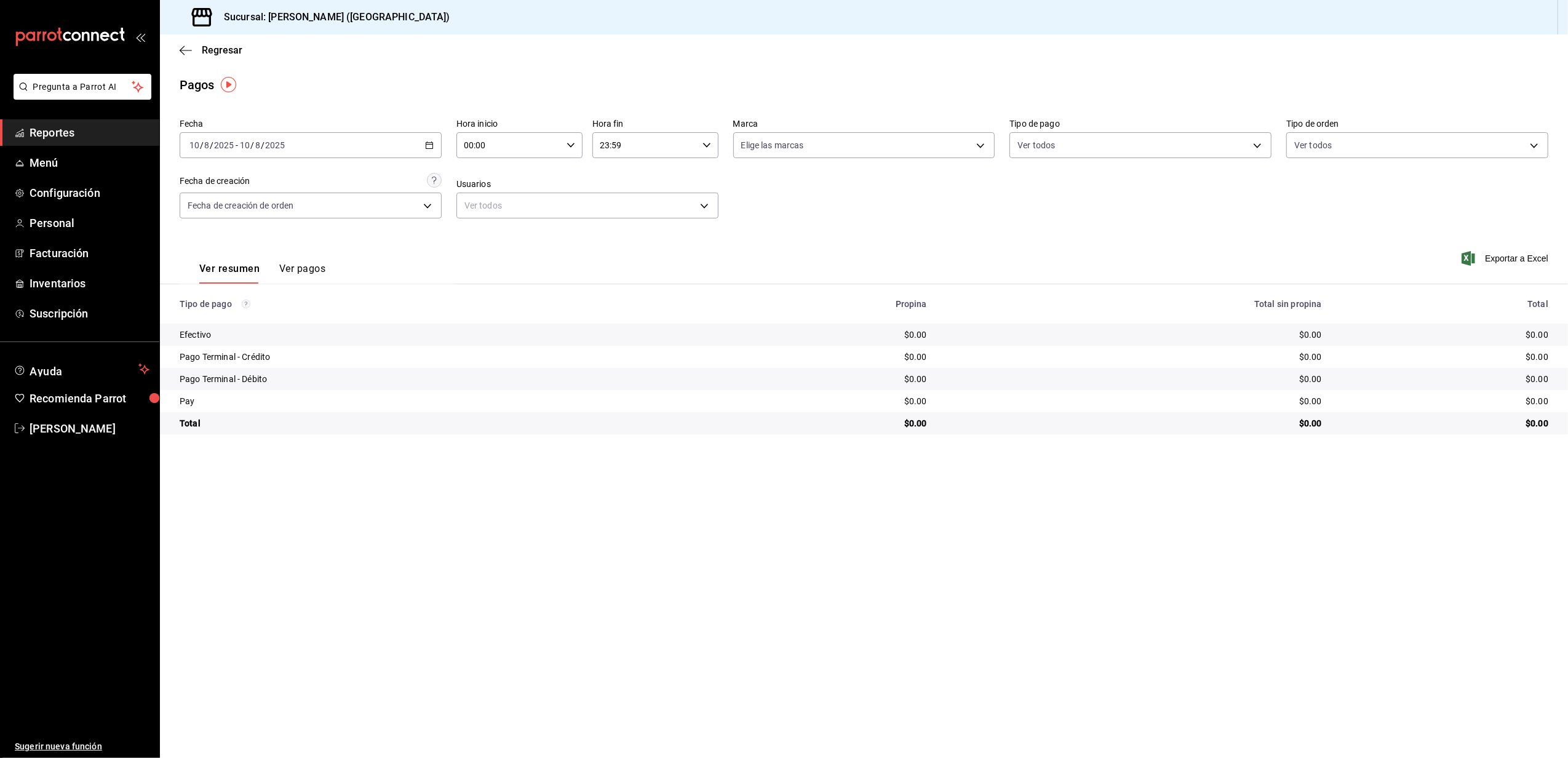
click at [406, 155] on div "2025-08-10 10 / 8 / 2025 - 2025-08-10 10 / 8 / 2025" at bounding box center [311, 145] width 262 height 26
click at [431, 252] on abbr "9" at bounding box center [430, 254] width 4 height 9
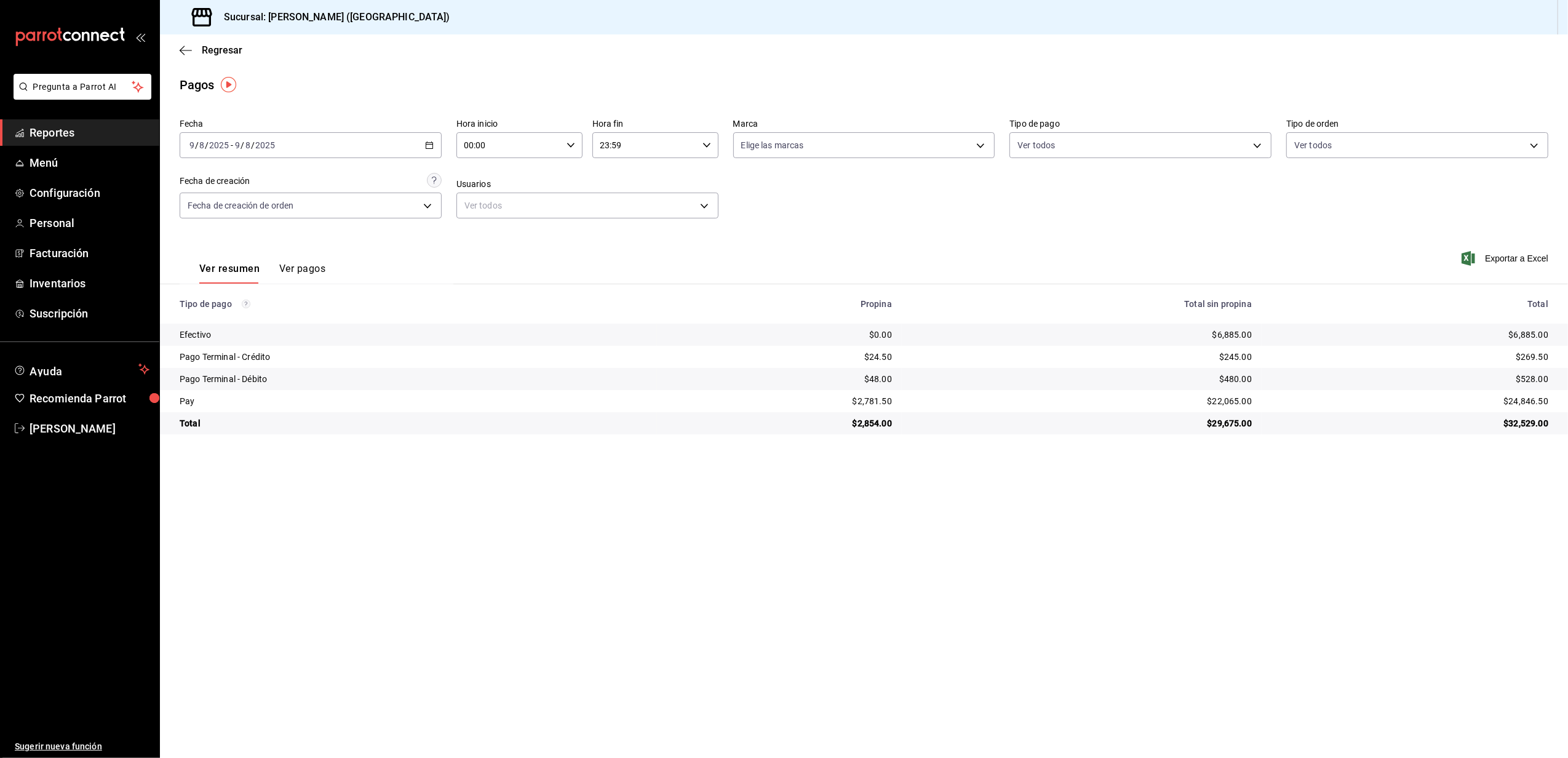
click at [1233, 332] on div "$6,885.00" at bounding box center [1082, 335] width 340 height 12
copy div "6,885.00"
click at [371, 149] on div "[DATE] [DATE] - [DATE] [DATE]" at bounding box center [311, 145] width 262 height 26
click at [375, 142] on div "[DATE] [DATE] - [DATE] [DATE]" at bounding box center [311, 145] width 262 height 26
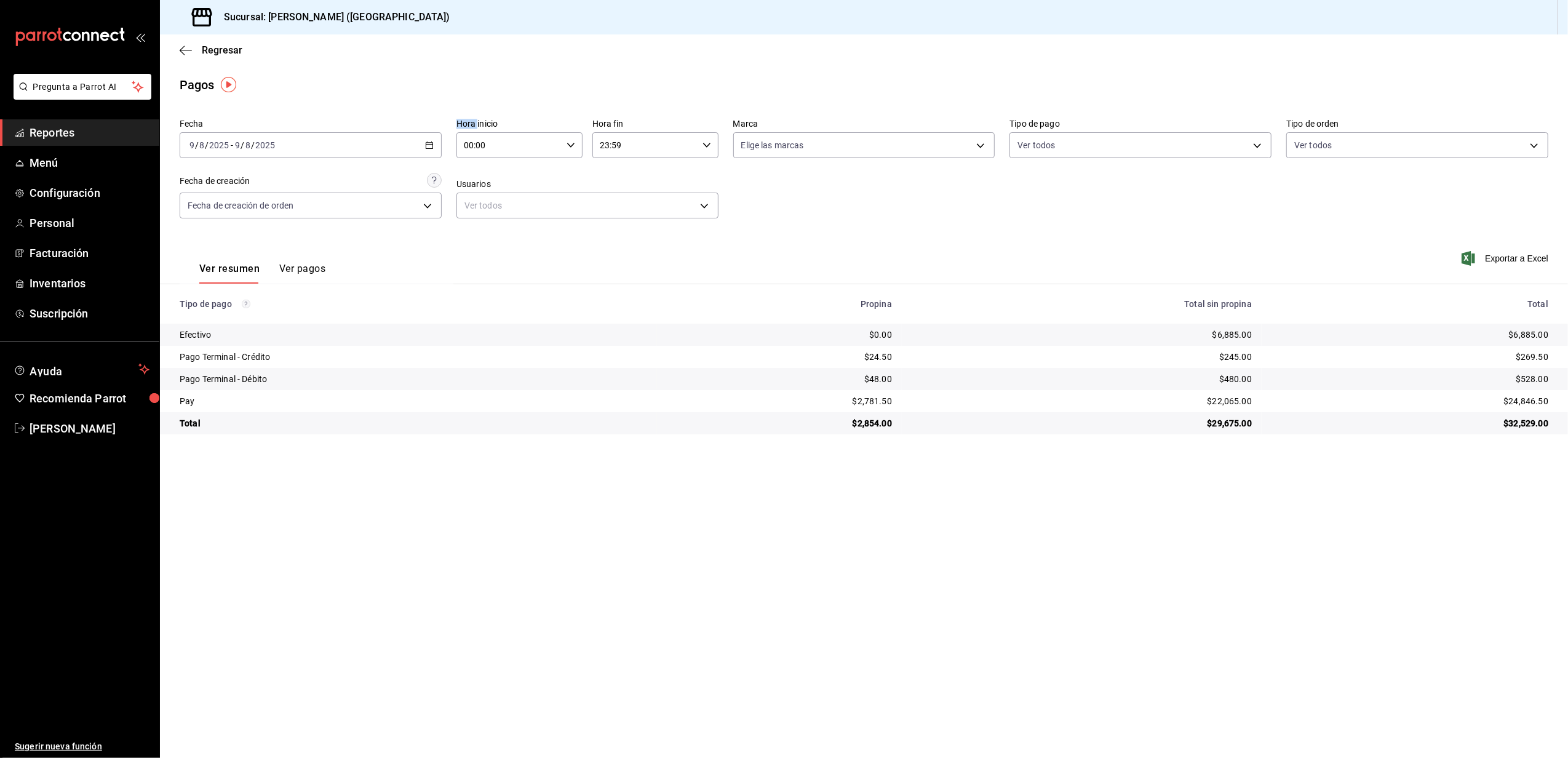
click at [375, 142] on div "[DATE] [DATE] - [DATE] [DATE]" at bounding box center [311, 145] width 262 height 26
click at [428, 145] on icon "button" at bounding box center [430, 145] width 9 height 9
click at [241, 151] on div "[DATE] [DATE] - [DATE] [DATE]" at bounding box center [311, 145] width 262 height 26
click at [370, 207] on div "mié" at bounding box center [365, 208] width 21 height 13
click at [427, 207] on abbr "sáb" at bounding box center [425, 209] width 13 height 13
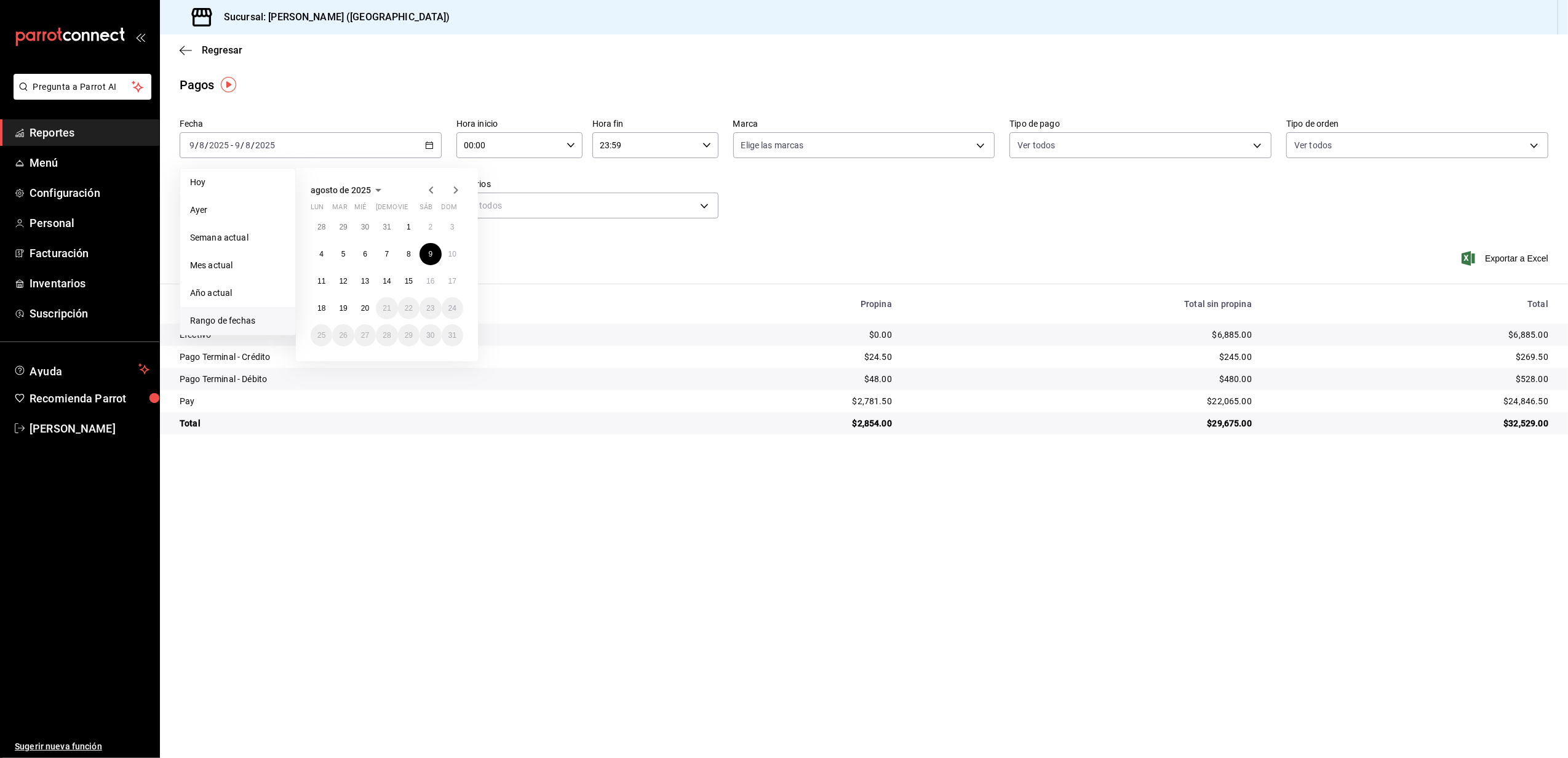
click at [538, 144] on input "00:00" at bounding box center [509, 145] width 105 height 25
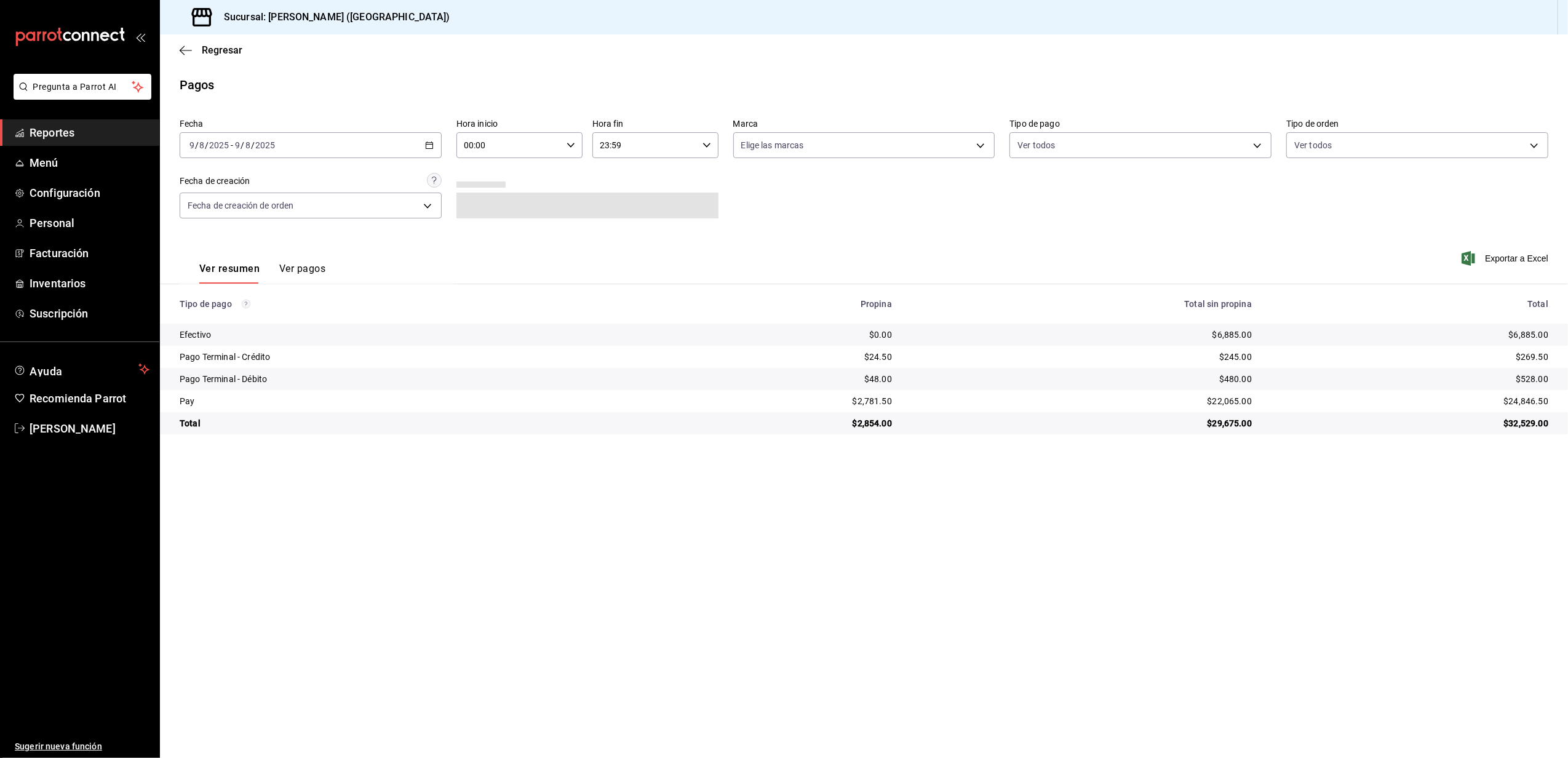
click at [380, 150] on div "[DATE] [DATE] - [DATE] [DATE]" at bounding box center [311, 145] width 262 height 26
click at [429, 136] on div "[DATE] [DATE] - [DATE] [DATE]" at bounding box center [311, 145] width 262 height 26
click at [246, 327] on li "Rango de fechas" at bounding box center [238, 320] width 115 height 27
click at [411, 247] on button "8" at bounding box center [409, 254] width 21 height 22
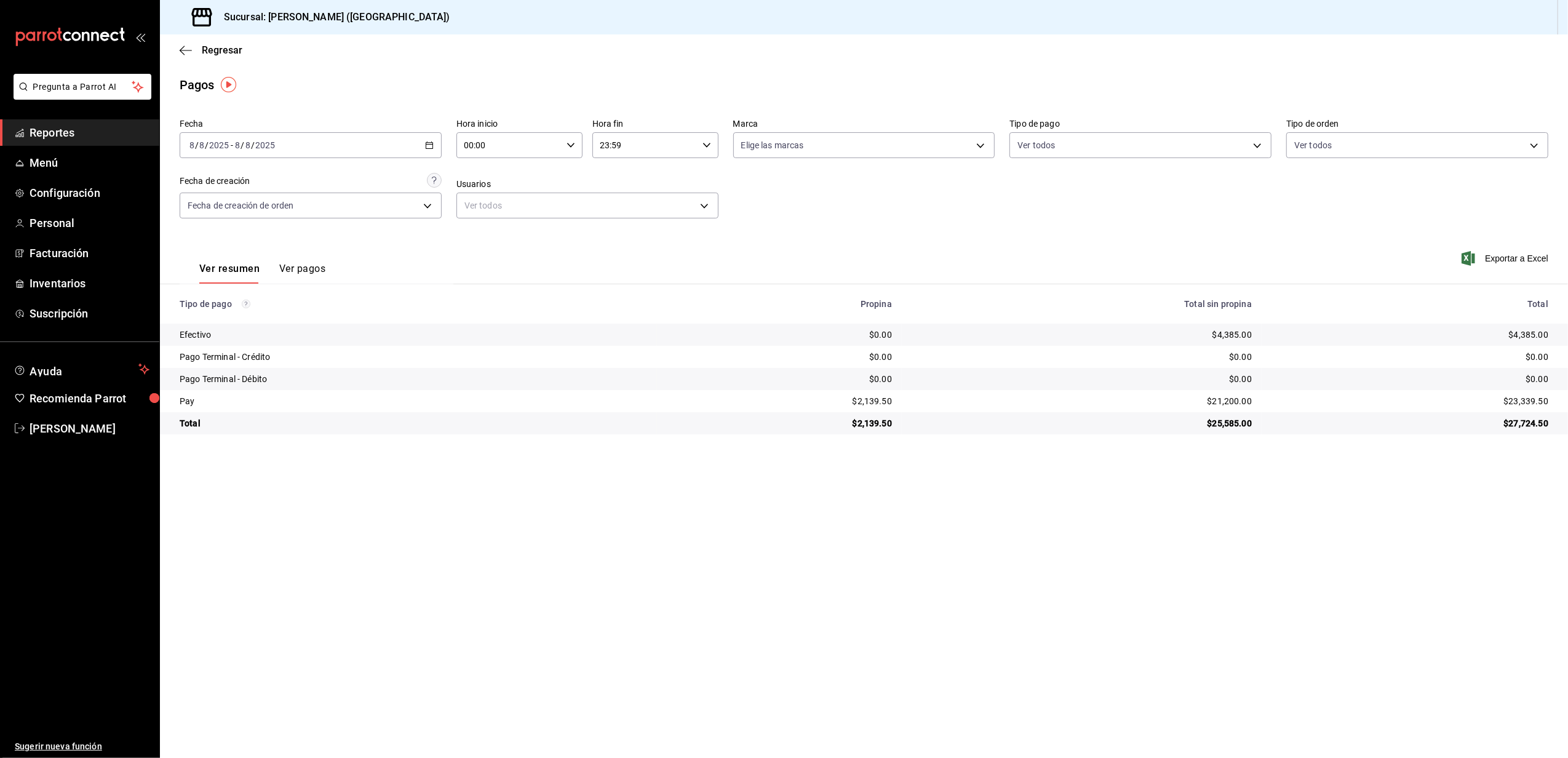
click at [364, 143] on div "[DATE] [DATE] - [DATE] [DATE]" at bounding box center [311, 145] width 262 height 26
click at [426, 146] on icon "button" at bounding box center [430, 145] width 9 height 9
click at [422, 143] on div "[DATE] [DATE] - [DATE] [DATE]" at bounding box center [311, 145] width 262 height 26
click at [397, 136] on div "[DATE] [DATE] - [DATE] [DATE]" at bounding box center [311, 145] width 262 height 26
click at [431, 141] on icon "button" at bounding box center [430, 145] width 9 height 9
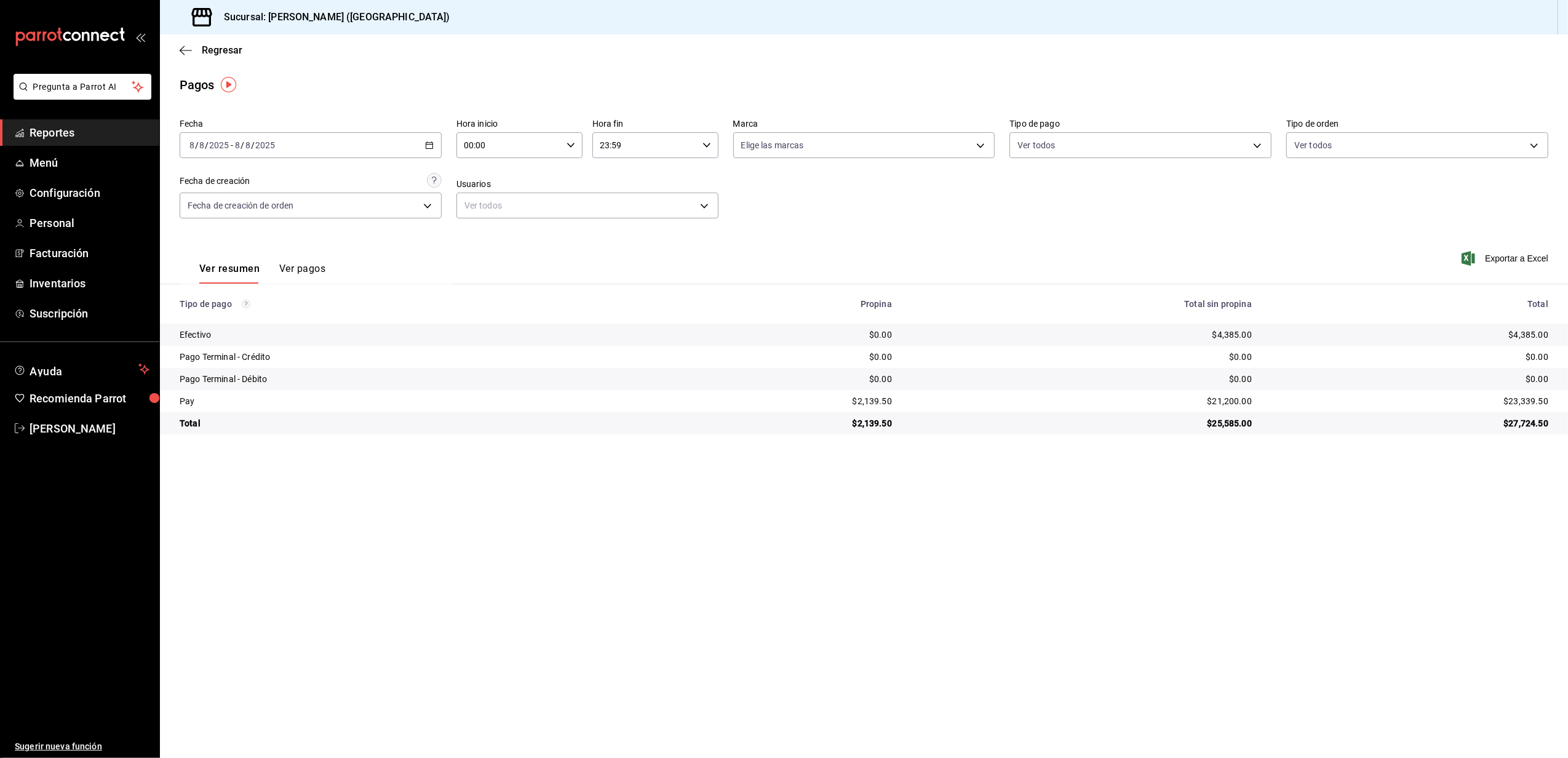
click at [554, 152] on input "00:00" at bounding box center [509, 145] width 105 height 25
click at [325, 156] on div at bounding box center [784, 379] width 1568 height 758
click at [421, 150] on div "[DATE] [DATE] - [DATE] [DATE]" at bounding box center [311, 145] width 262 height 26
click at [387, 248] on button "7" at bounding box center [386, 254] width 21 height 22
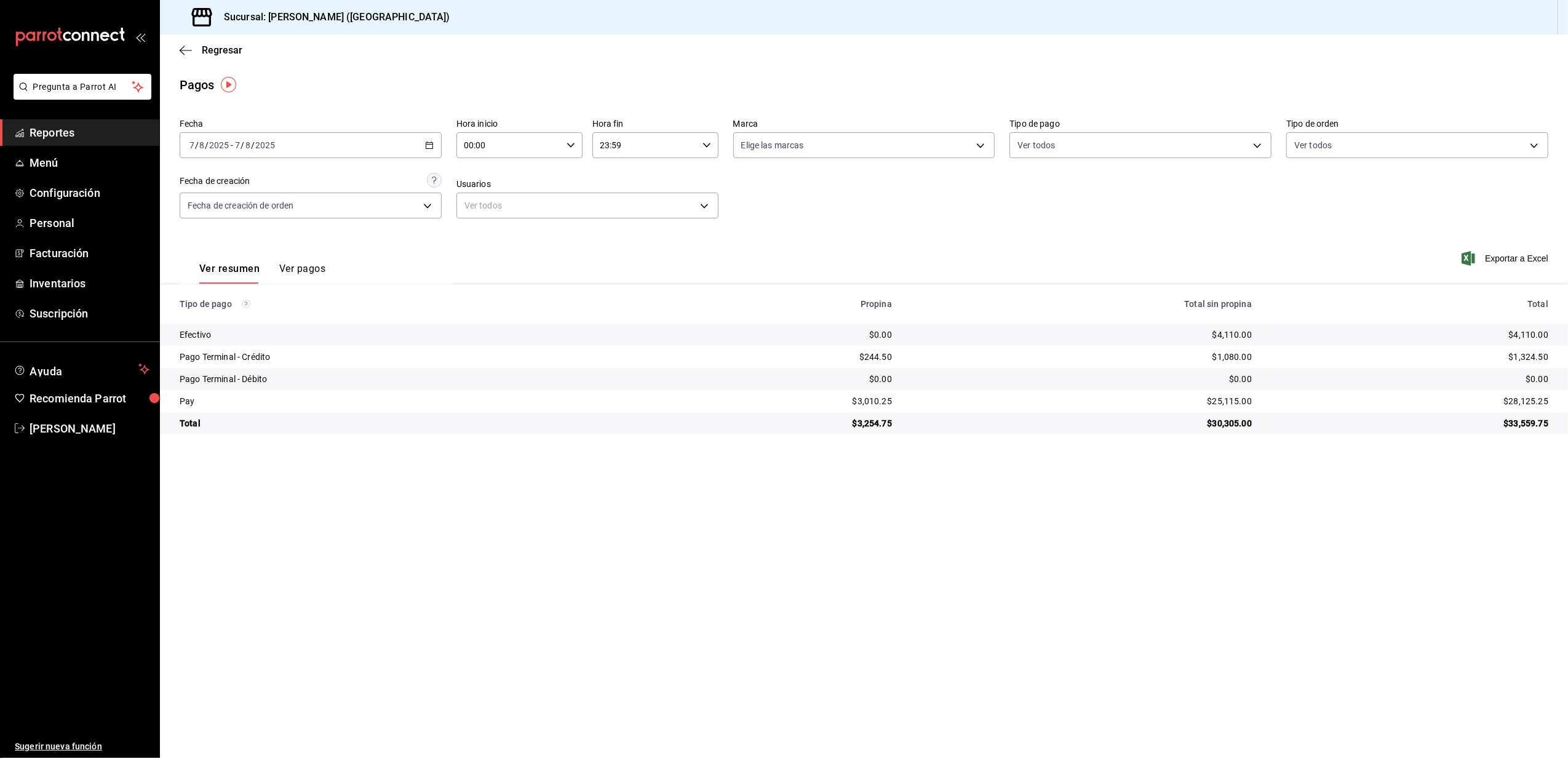
click at [1228, 326] on td "$4,110.00" at bounding box center [1081, 334] width 360 height 22
click at [1229, 335] on div "$4,110.00" at bounding box center [1082, 335] width 340 height 12
copy div "4,110.00"
click at [350, 138] on div "[DATE] [DATE] - [DATE] [DATE]" at bounding box center [311, 145] width 262 height 26
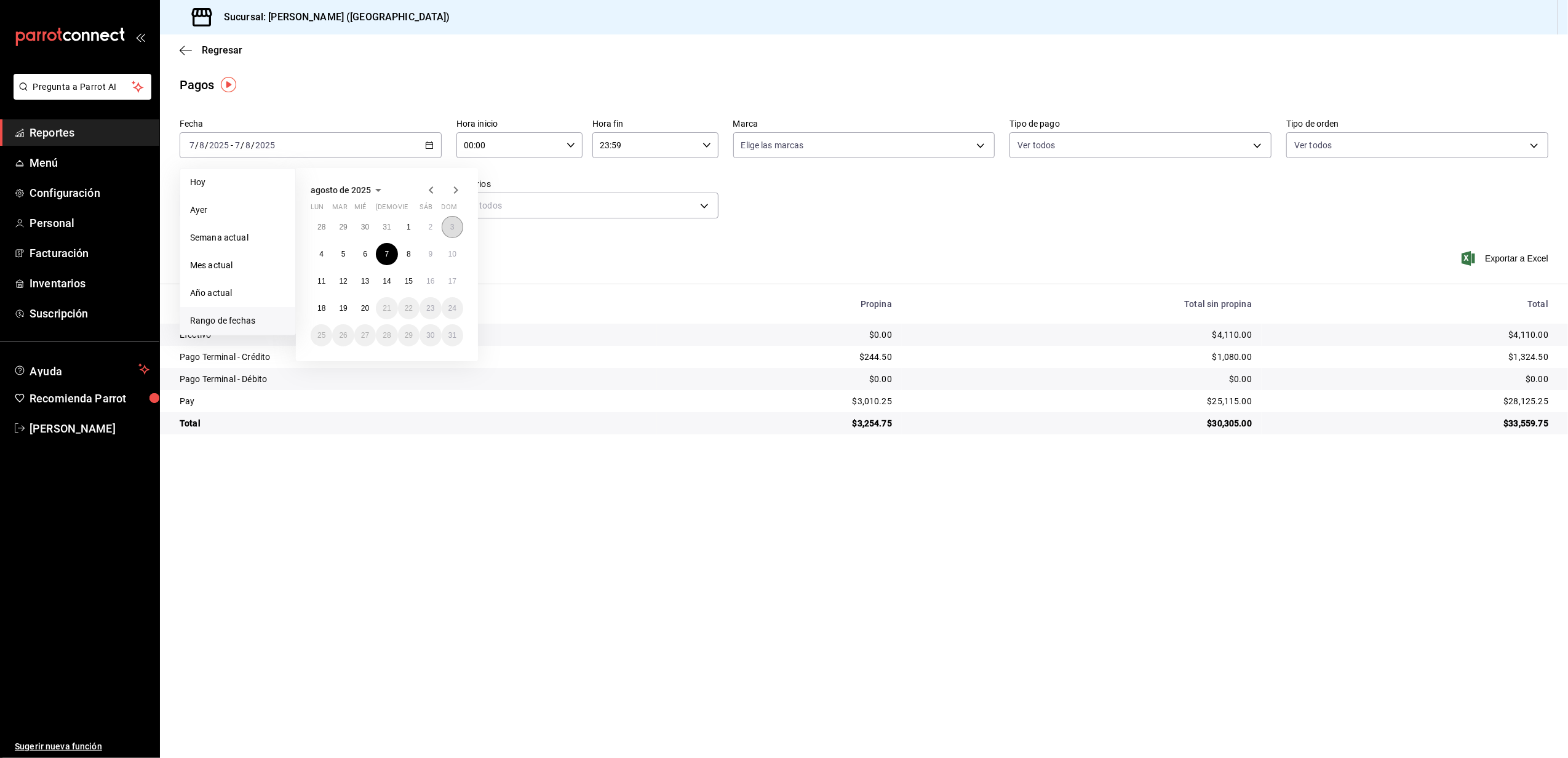
click at [448, 224] on button "3" at bounding box center [452, 227] width 21 height 22
click at [1230, 335] on div "$7,140.00" at bounding box center [1082, 335] width 340 height 12
copy div "7,140.00"
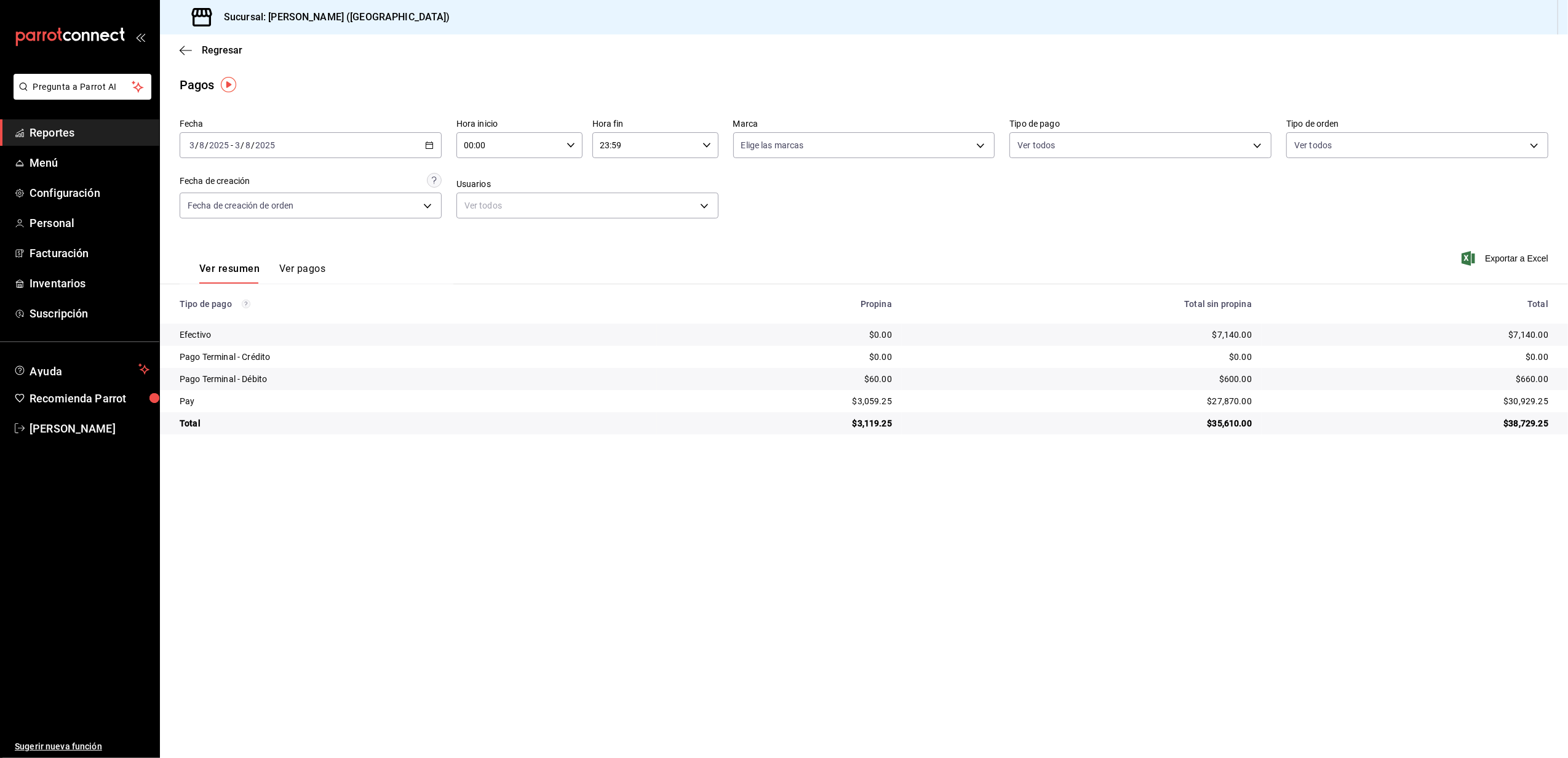
click at [389, 146] on div "[DATE] [DATE] - [DATE] [DATE]" at bounding box center [311, 145] width 262 height 26
drag, startPoint x: 421, startPoint y: 150, endPoint x: 429, endPoint y: 146, distance: 8.9
click at [397, 142] on div "[DATE] [DATE] - [DATE] [DATE]" at bounding box center [311, 145] width 262 height 26
click at [421, 224] on button "2" at bounding box center [430, 227] width 21 height 22
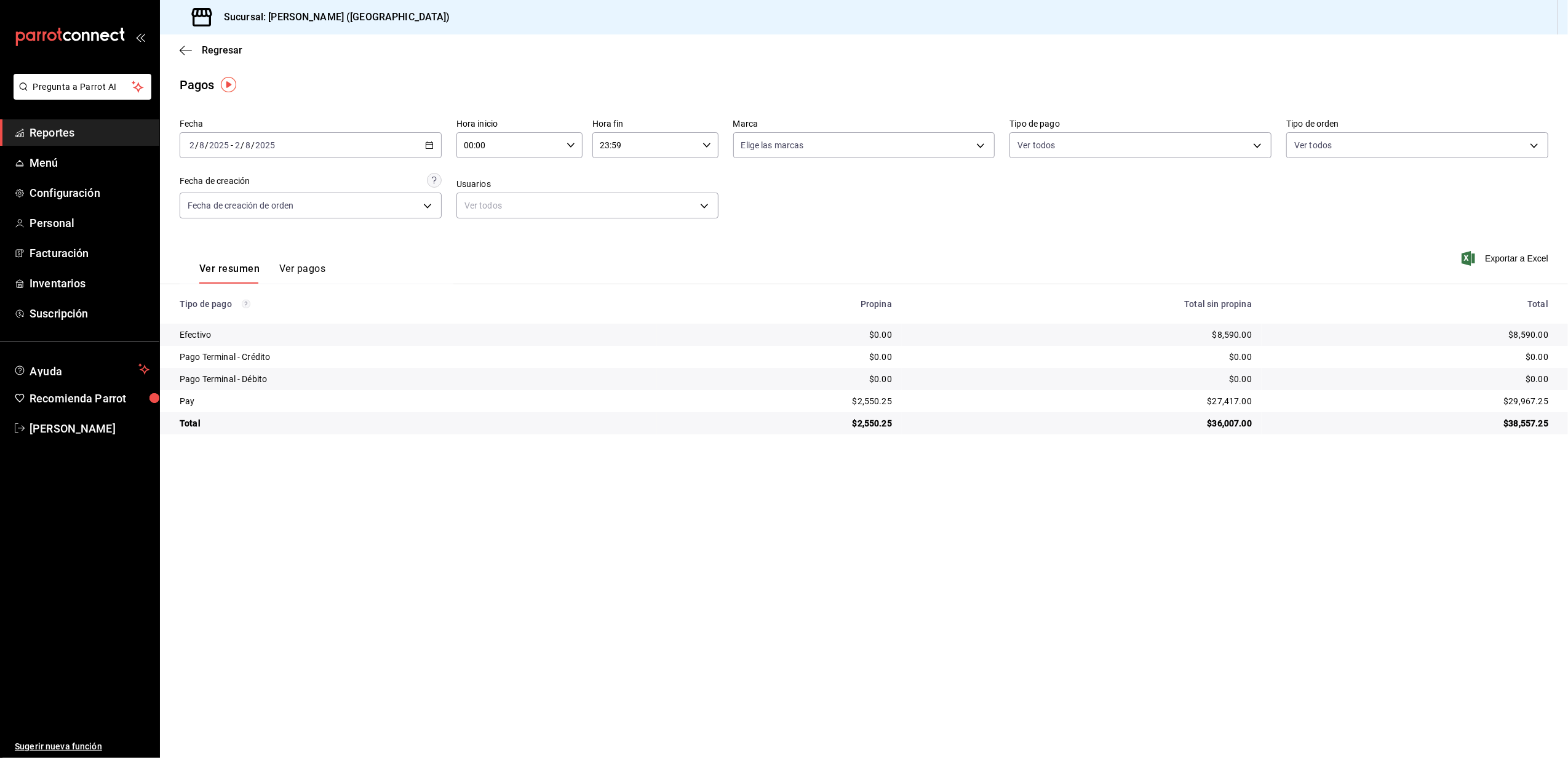
click at [1234, 331] on div "$8,590.00" at bounding box center [1082, 335] width 340 height 12
copy div "8,590.00"
click at [423, 151] on div "[DATE] [DATE] - [DATE] [DATE]" at bounding box center [311, 145] width 262 height 26
click at [410, 223] on abbr "1" at bounding box center [409, 227] width 4 height 9
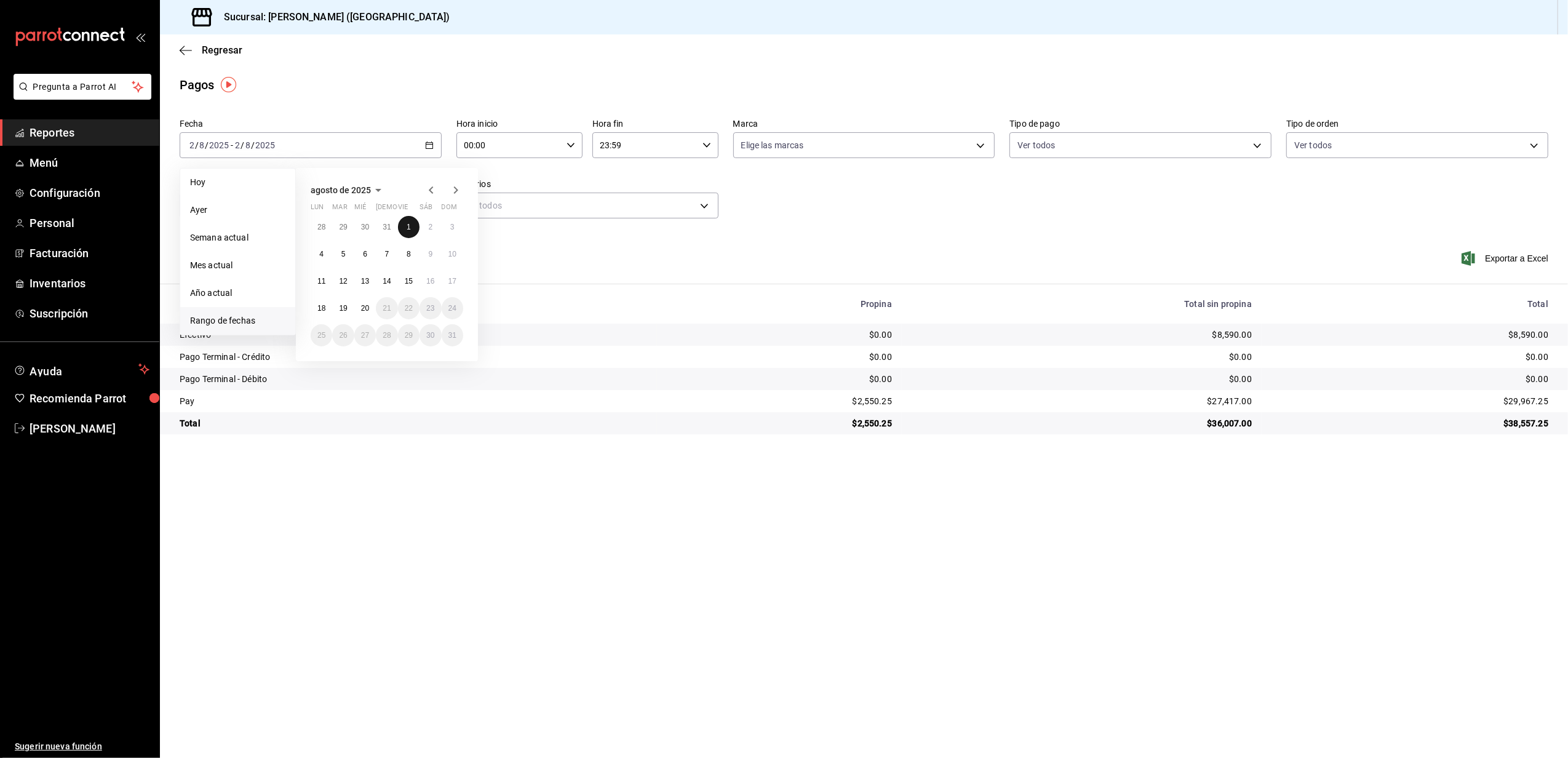
click at [410, 223] on abbr "1" at bounding box center [409, 227] width 4 height 9
click at [1252, 332] on td "$9,415.00" at bounding box center [1081, 334] width 360 height 22
click at [1243, 332] on div "$9,415.00" at bounding box center [1082, 335] width 340 height 12
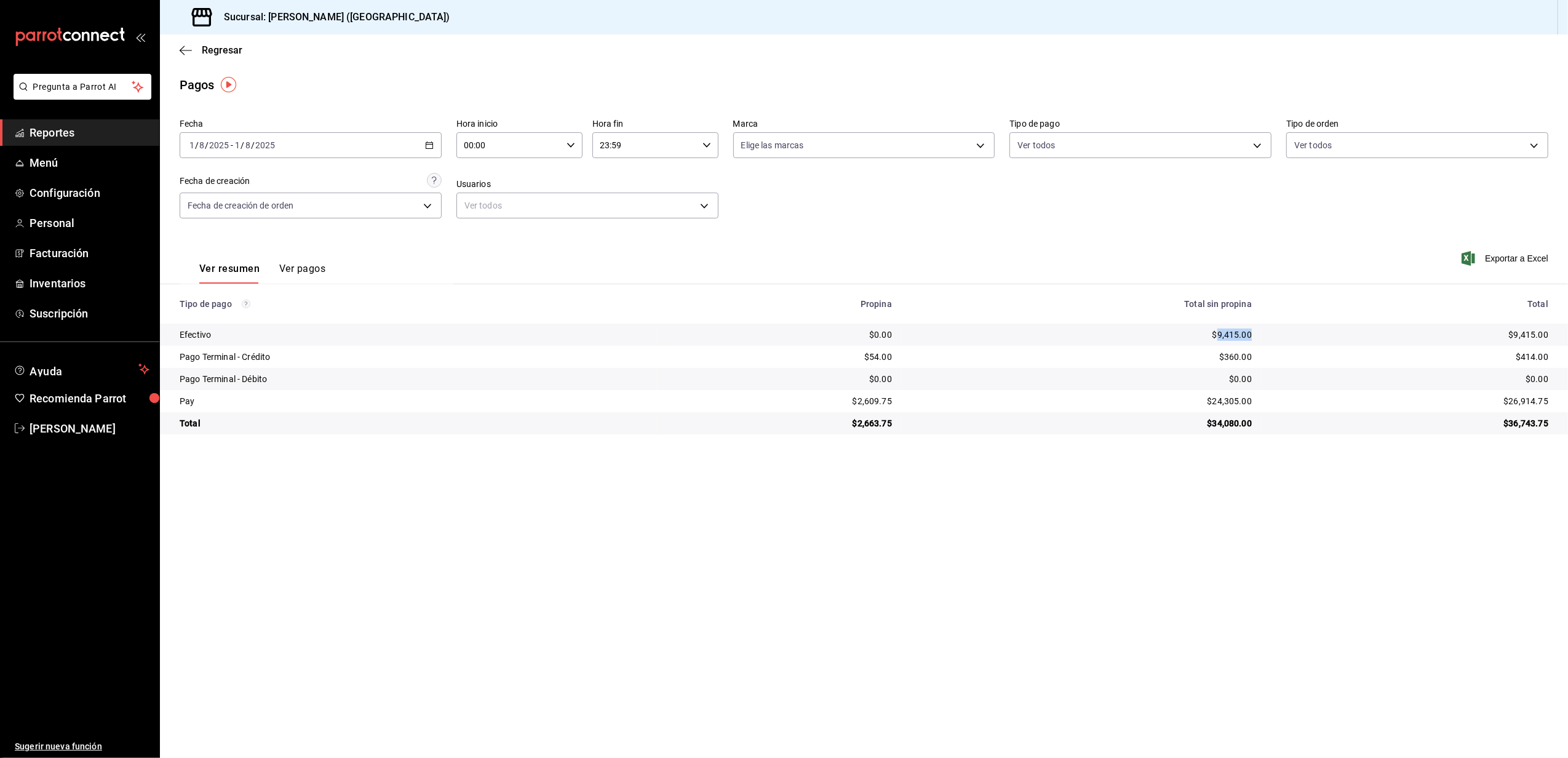
copy div "9,415.00"
click at [41, 130] on span "Reportes" at bounding box center [89, 132] width 120 height 17
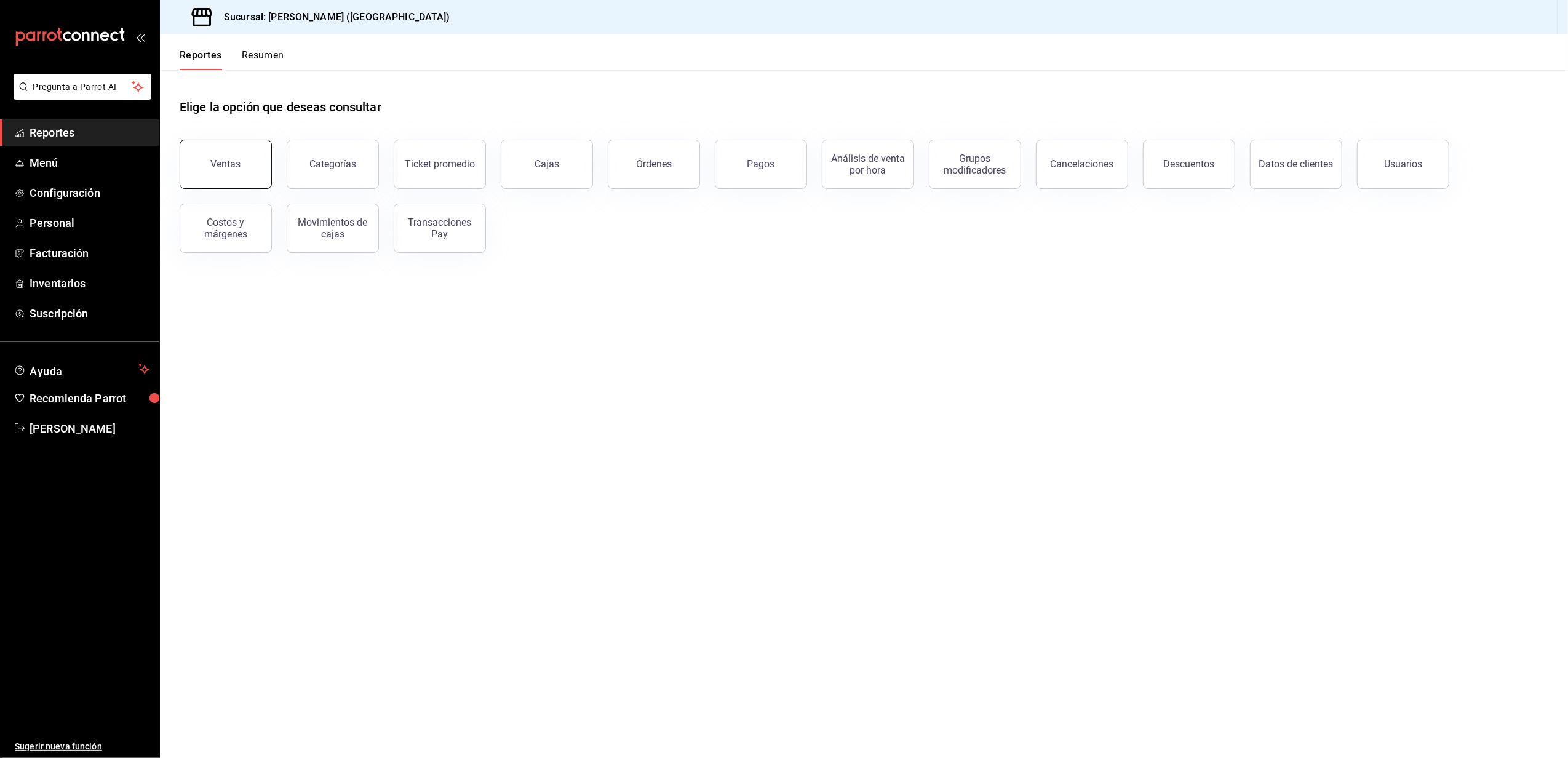
click at [226, 185] on button "Ventas" at bounding box center [226, 165] width 92 height 50
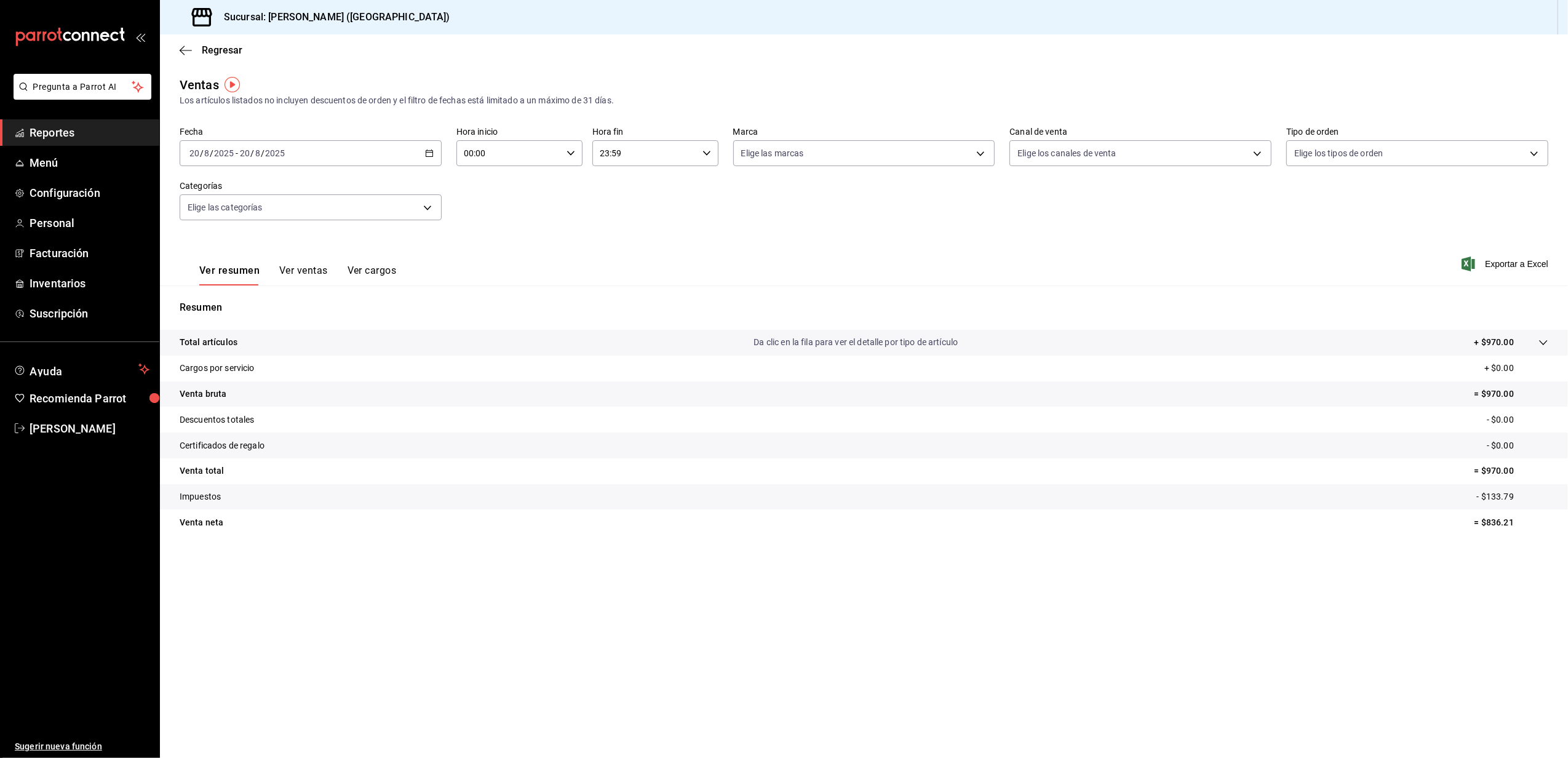
click at [381, 153] on div "[DATE] [DATE] - [DATE] [DATE]" at bounding box center [311, 152] width 262 height 26
click at [222, 273] on span "Mes actual" at bounding box center [238, 273] width 96 height 13
click at [191, 51] on icon "button" at bounding box center [186, 51] width 12 height 11
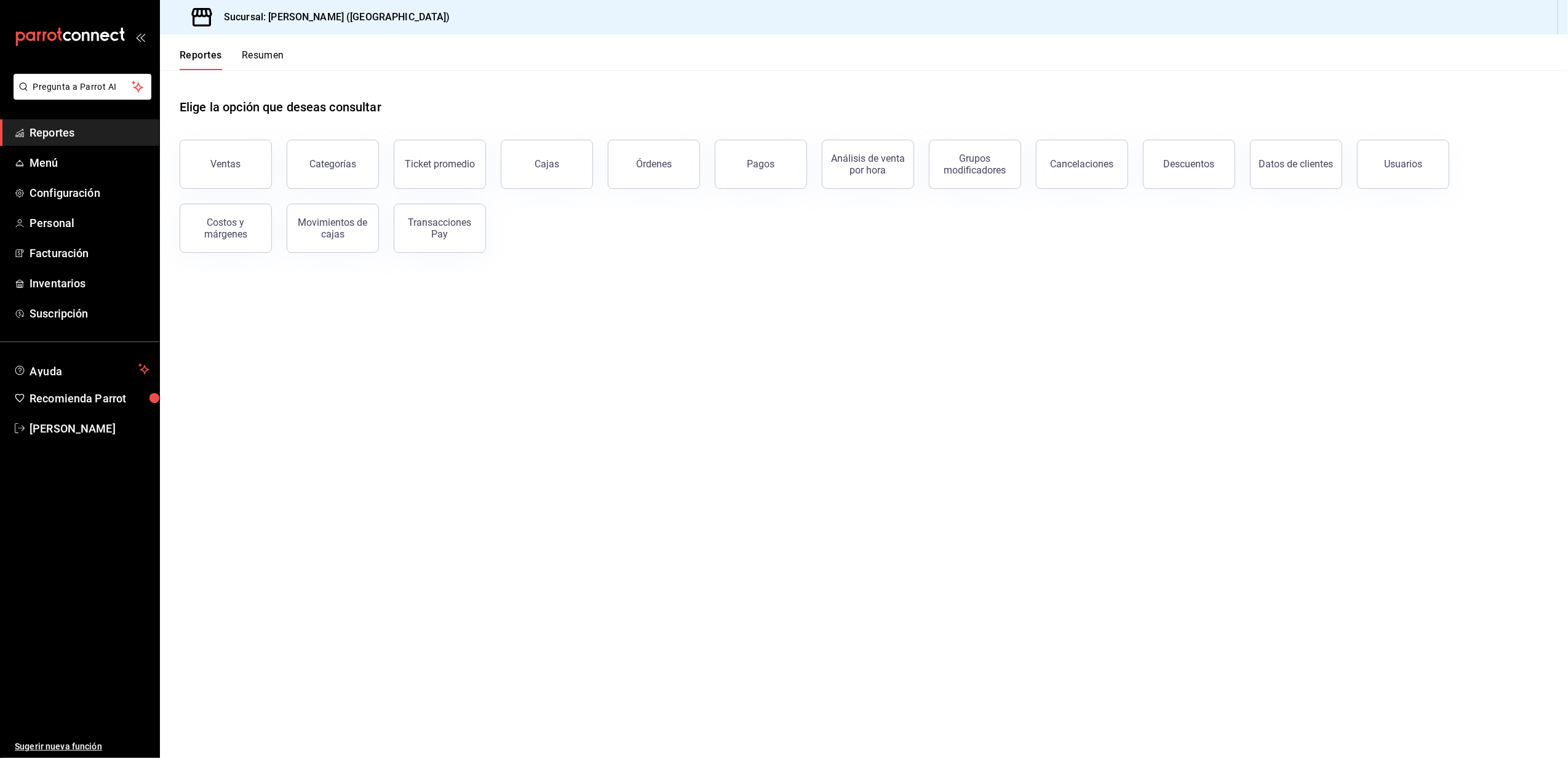
click at [191, 51] on button "Reportes" at bounding box center [201, 60] width 43 height 21
click at [50, 129] on span "Reportes" at bounding box center [89, 132] width 120 height 17
click at [769, 165] on div "Pagos" at bounding box center [761, 163] width 27 height 12
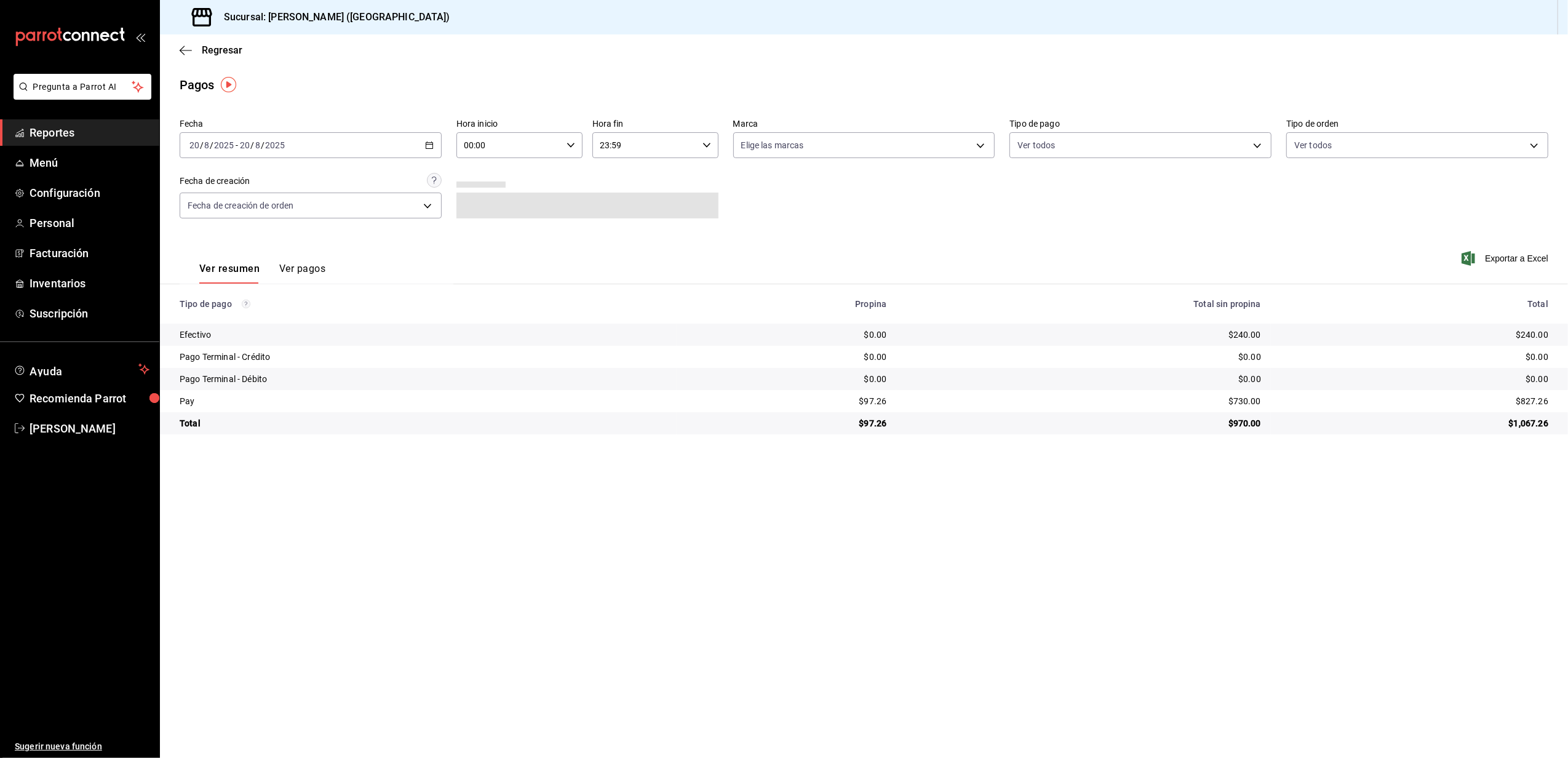
click at [355, 146] on div "[DATE] [DATE] - [DATE] [DATE]" at bounding box center [311, 145] width 262 height 26
click at [216, 267] on span "Mes actual" at bounding box center [238, 265] width 96 height 13
click at [419, 145] on div "[DATE] [DATE] - [DATE] [DATE]" at bounding box center [311, 145] width 262 height 26
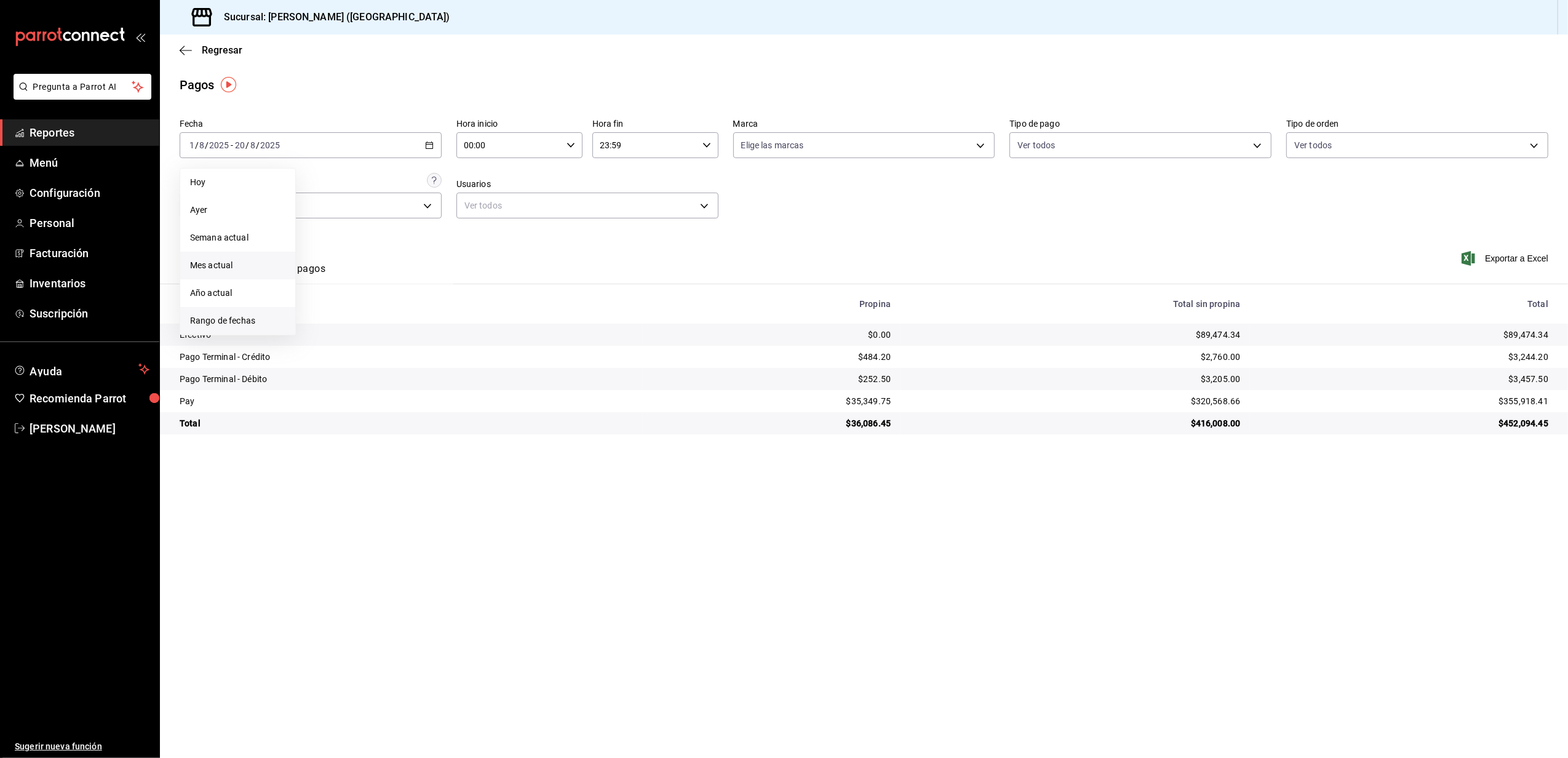
click at [246, 323] on span "Rango de fechas" at bounding box center [238, 321] width 96 height 13
click at [414, 224] on button "1" at bounding box center [409, 227] width 21 height 22
click at [441, 254] on button "10" at bounding box center [452, 254] width 21 height 22
click at [399, 151] on div "[DATE] [DATE] - [DATE] [DATE]" at bounding box center [311, 145] width 262 height 26
click at [410, 286] on button "15" at bounding box center [409, 281] width 21 height 22
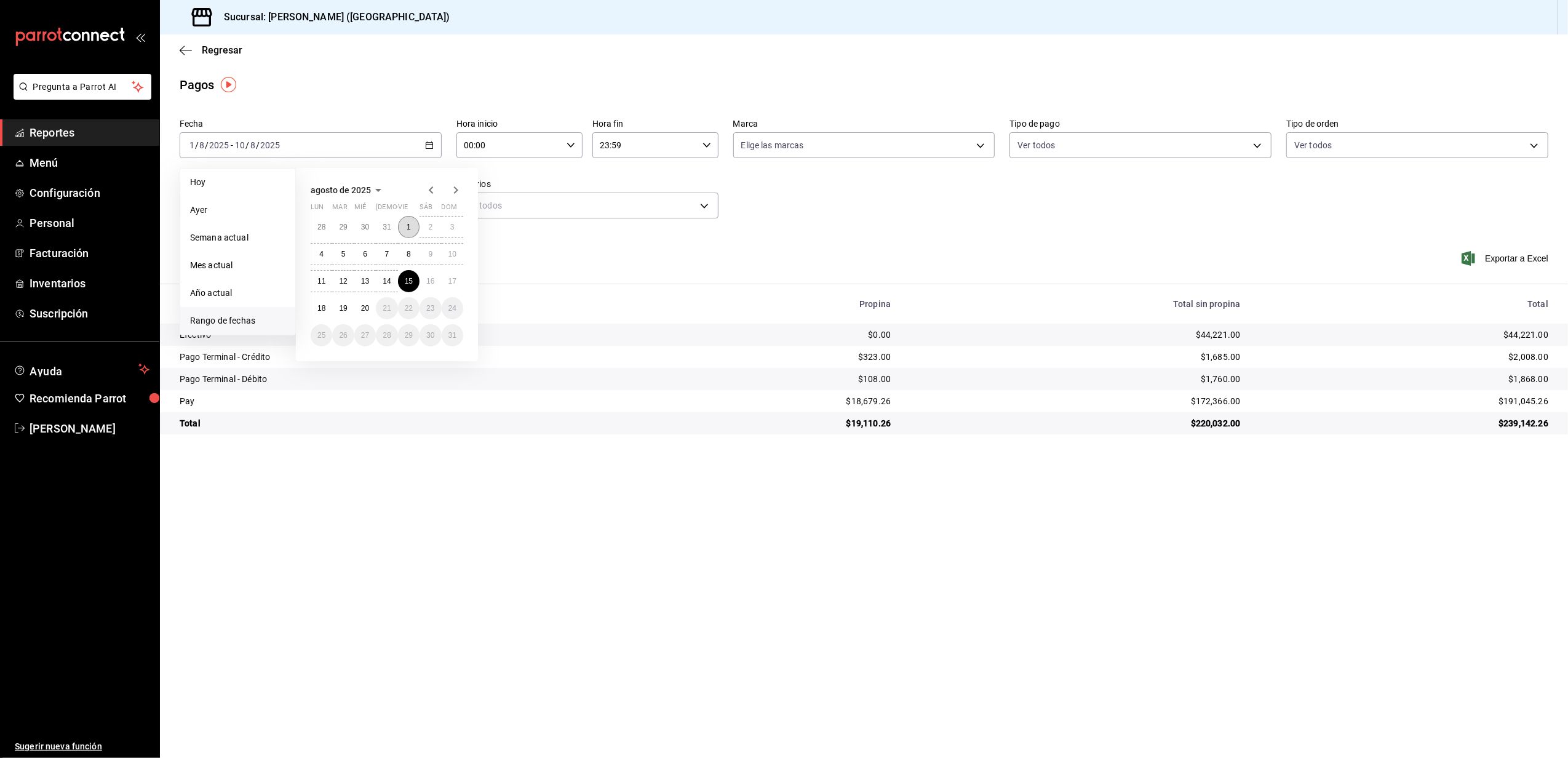
click at [405, 223] on button "1" at bounding box center [409, 227] width 21 height 22
click at [421, 150] on div "[DATE] [DATE] - [DATE] [DATE]" at bounding box center [311, 145] width 262 height 26
click at [324, 310] on abbr "18" at bounding box center [321, 309] width 8 height 9
click at [323, 307] on abbr "18" at bounding box center [321, 309] width 8 height 9
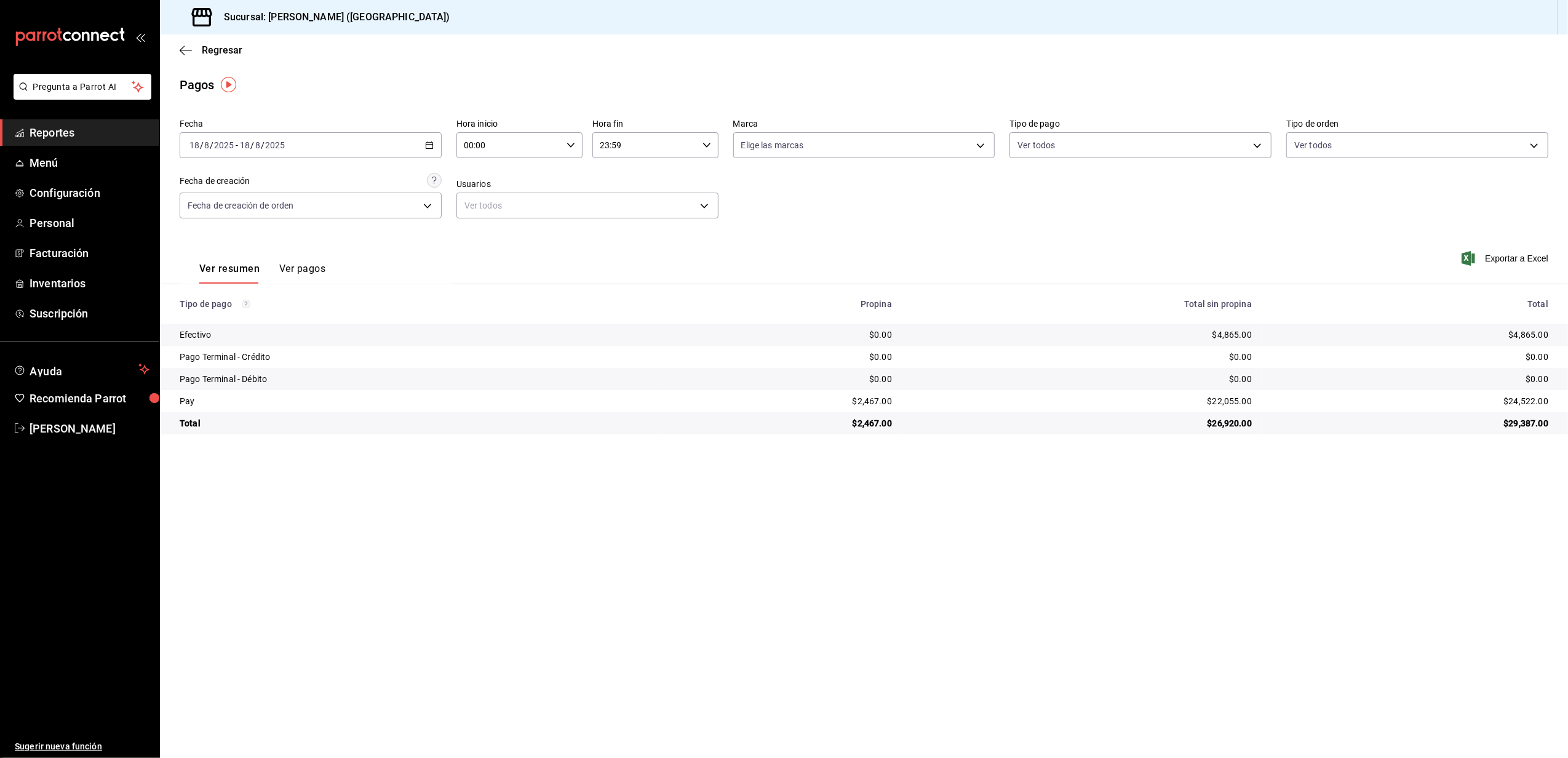
click at [410, 223] on div "Fecha [DATE] [DATE] - [DATE] [DATE] Hora inicio 00:00 Hora inicio Hora fin 23:5…" at bounding box center [864, 173] width 1369 height 120
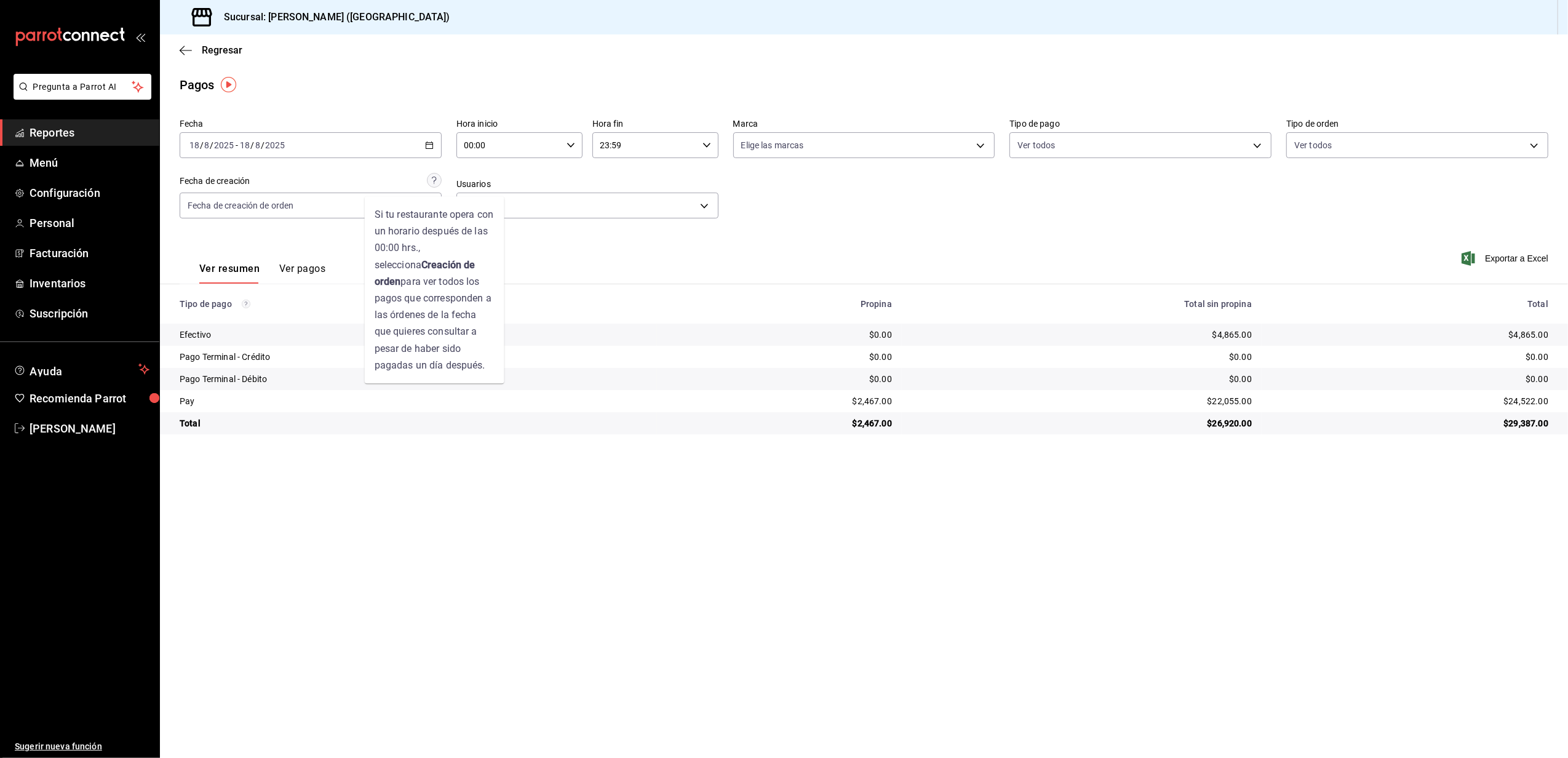
click at [435, 187] on circle at bounding box center [434, 181] width 14 height 14
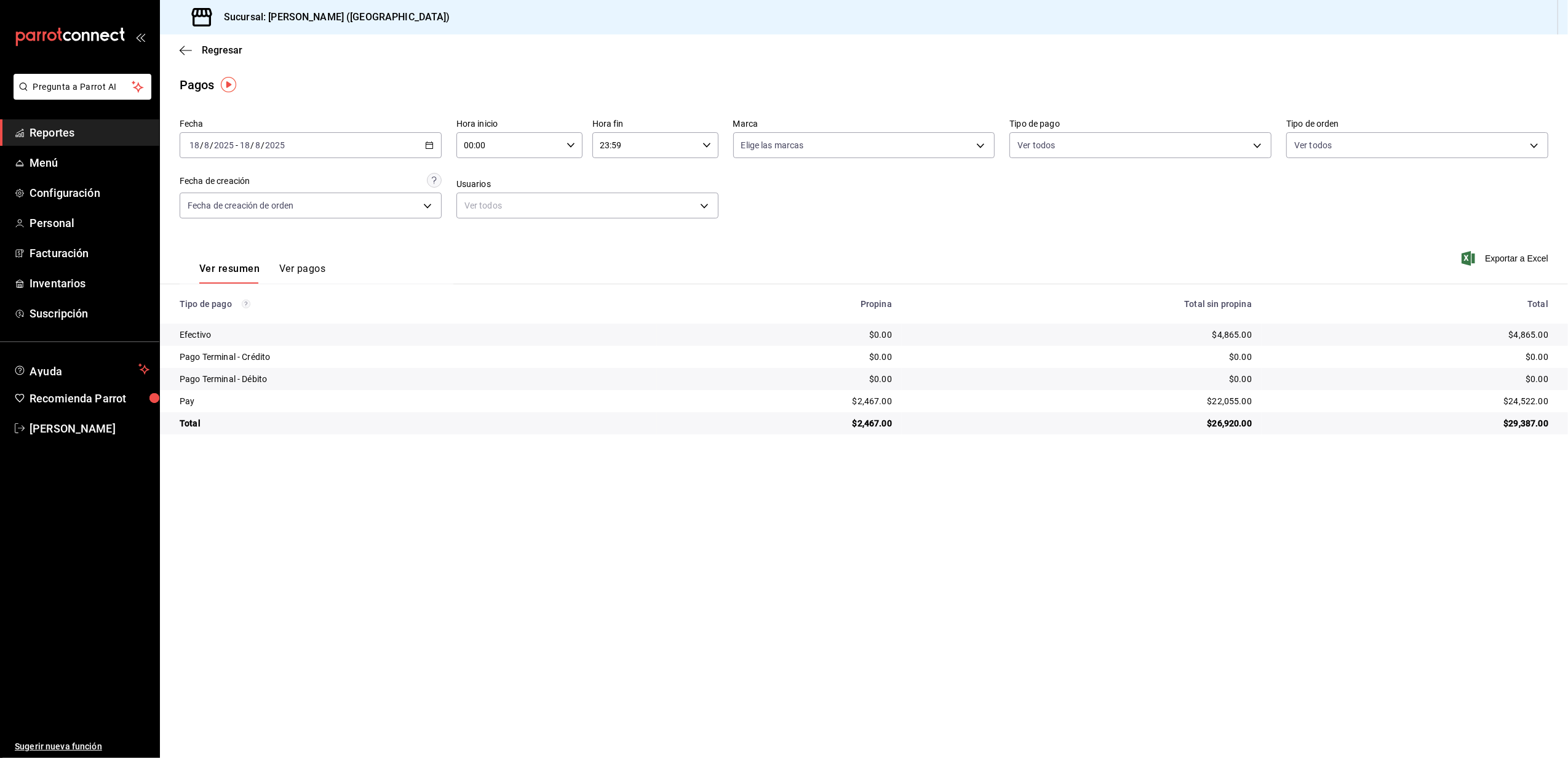
click at [520, 324] on td "Efectivo" at bounding box center [408, 334] width 497 height 22
click at [375, 136] on div "[DATE] [DATE] - [DATE] [DATE]" at bounding box center [311, 145] width 262 height 26
click at [410, 225] on abbr "1" at bounding box center [409, 227] width 4 height 9
click at [318, 308] on abbr "18" at bounding box center [321, 309] width 8 height 9
click at [425, 144] on \(Stroke\) "button" at bounding box center [429, 145] width 7 height 7
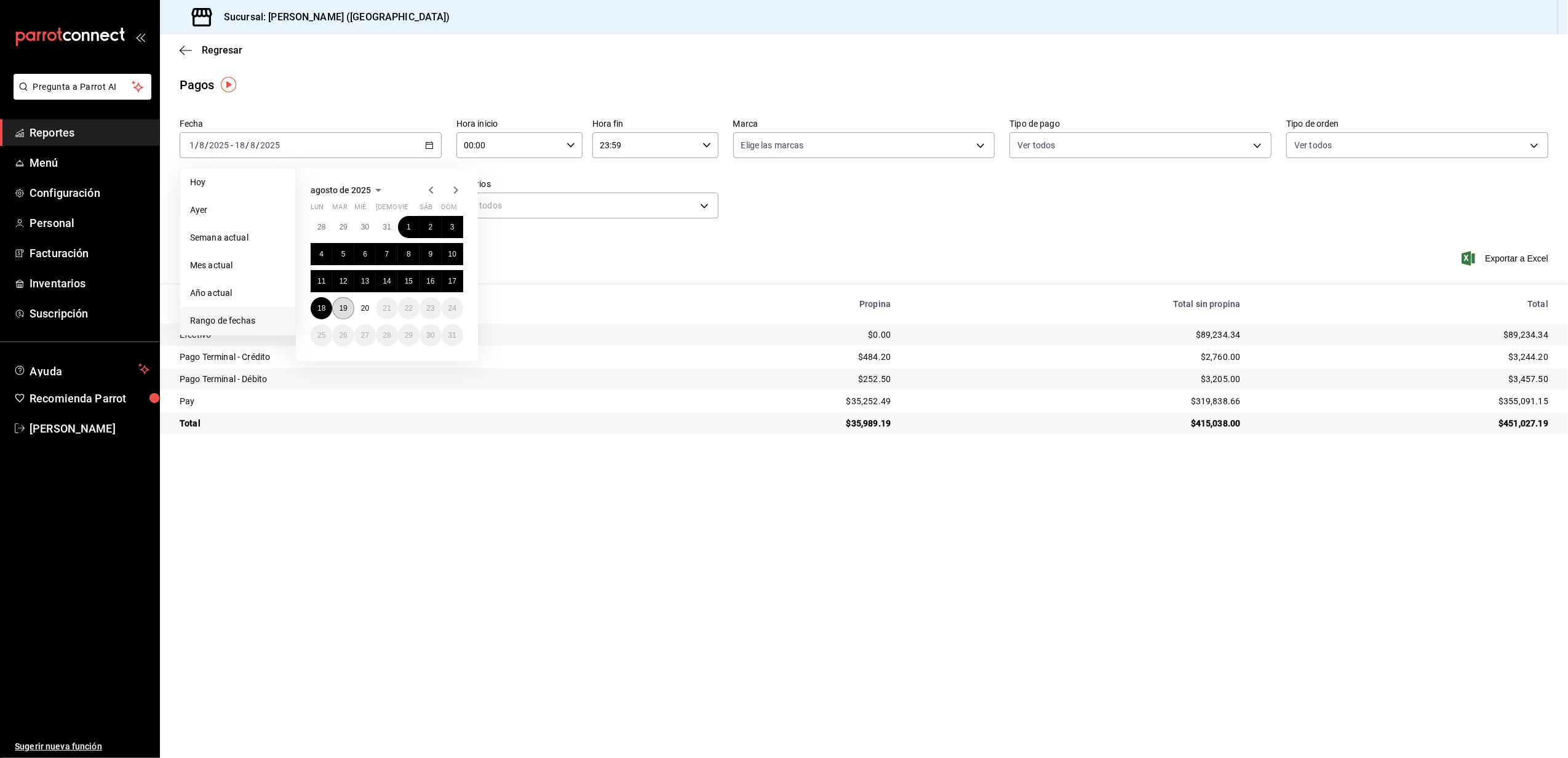
click at [353, 311] on button "19" at bounding box center [343, 308] width 21 height 22
click at [350, 310] on button "19" at bounding box center [343, 308] width 21 height 22
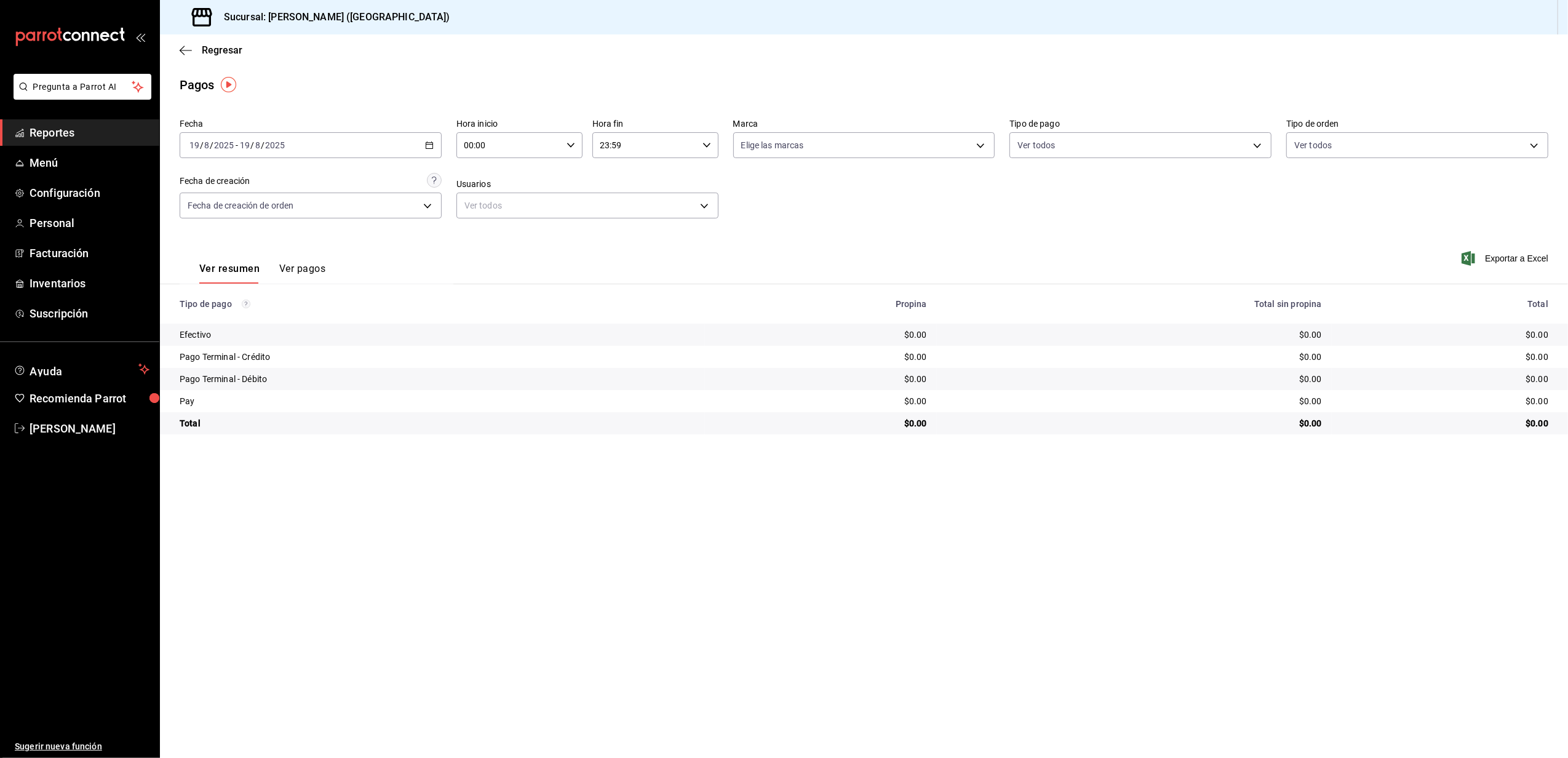
click at [413, 144] on div "[DATE] [DATE] - [DATE] [DATE]" at bounding box center [311, 145] width 262 height 26
click at [371, 302] on button "20" at bounding box center [365, 308] width 21 height 22
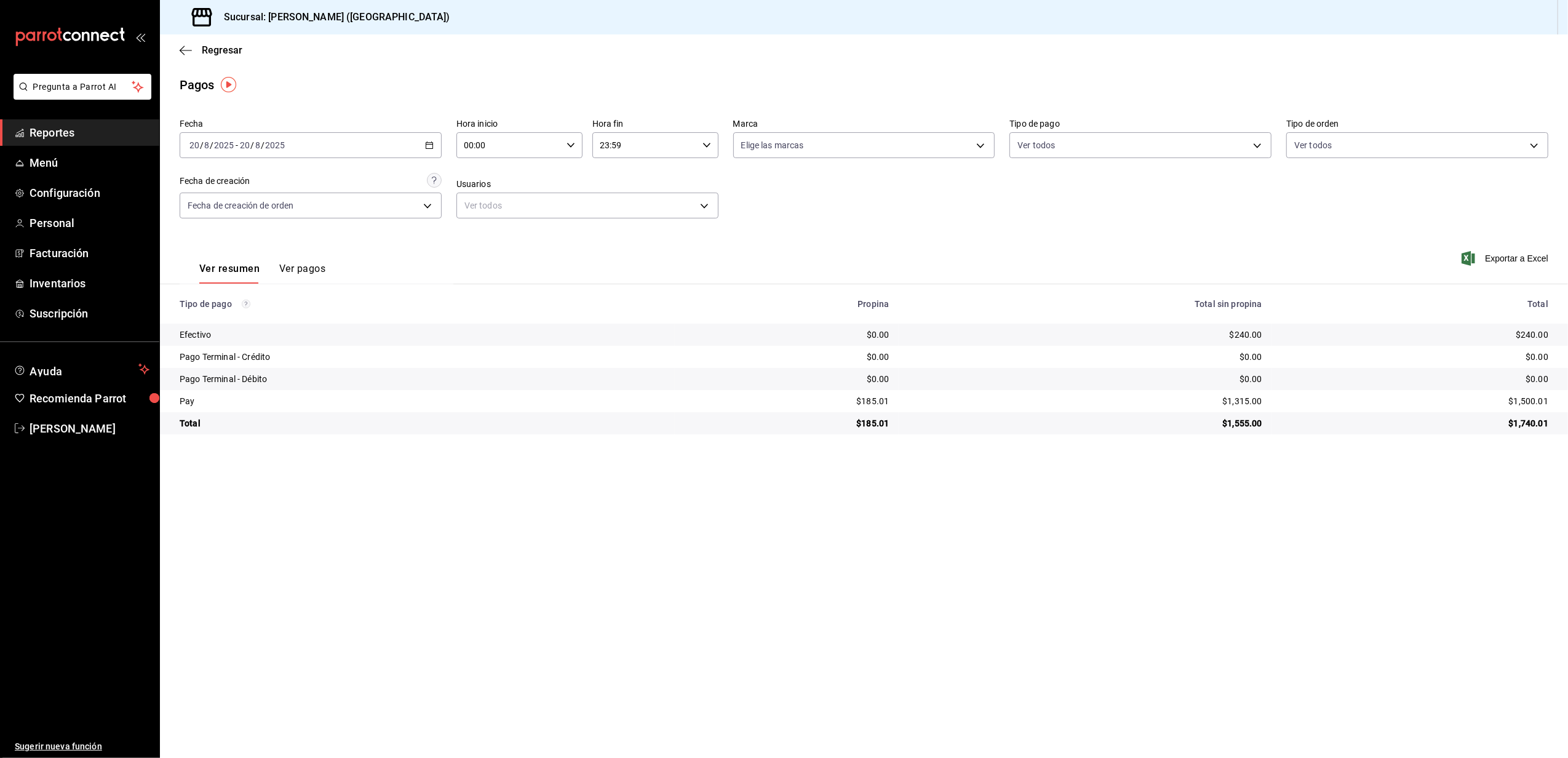
click at [82, 126] on span "Reportes" at bounding box center [89, 132] width 120 height 17
